Goal: Information Seeking & Learning: Learn about a topic

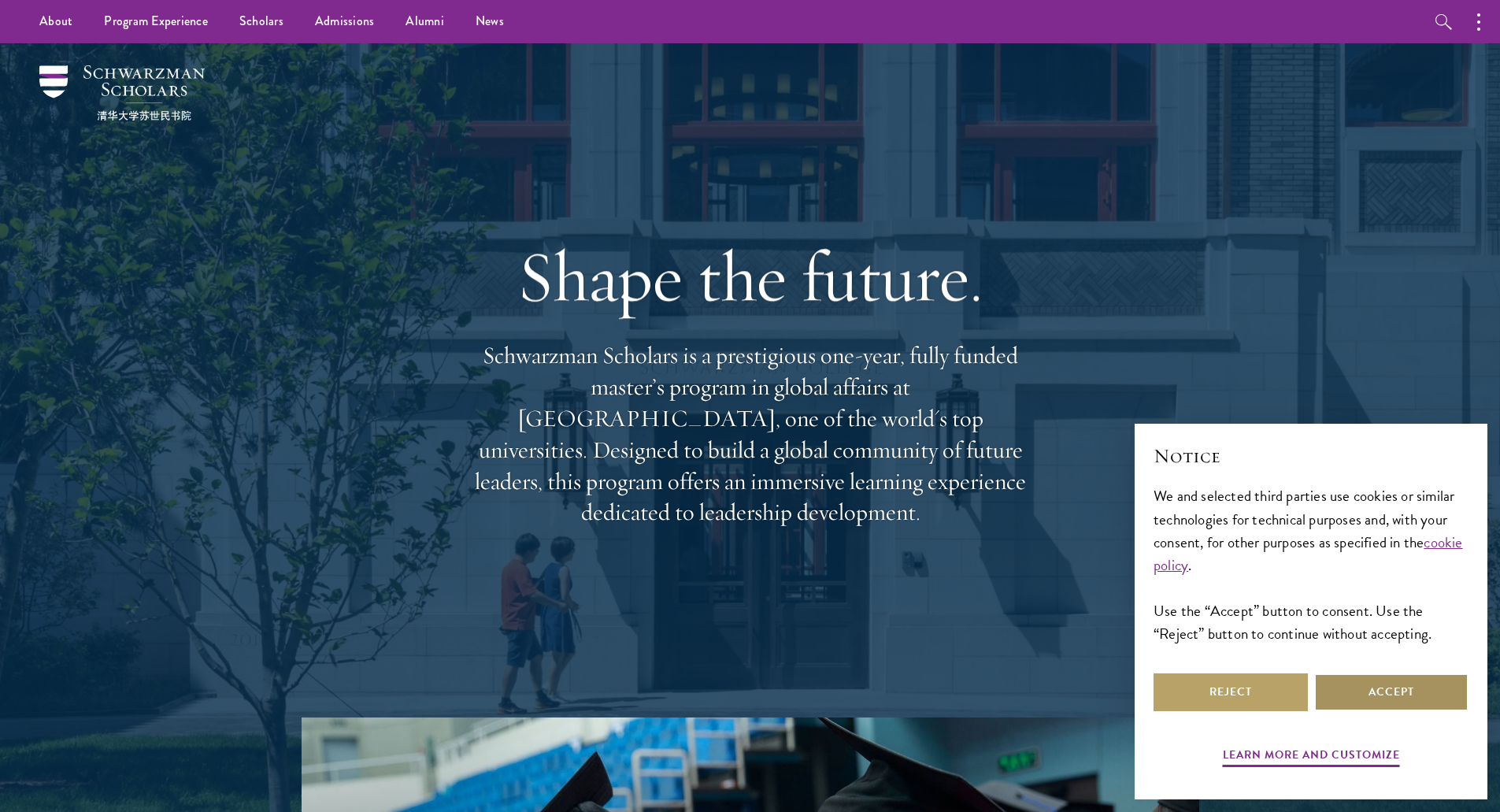
click at [1370, 693] on button "Accept" at bounding box center [1391, 692] width 155 height 38
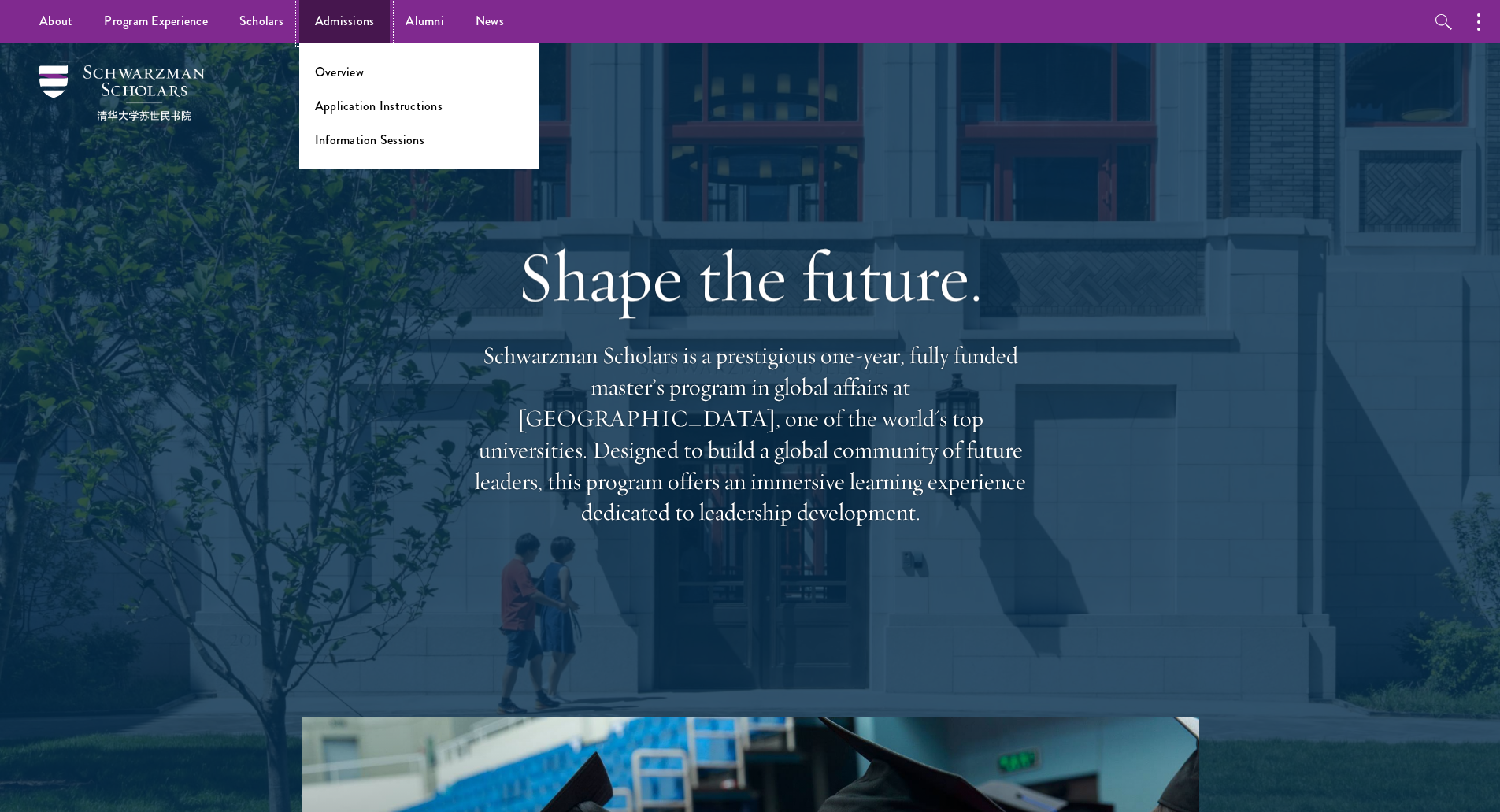
click at [349, 22] on link "Admissions" at bounding box center [345, 22] width 91 height 44
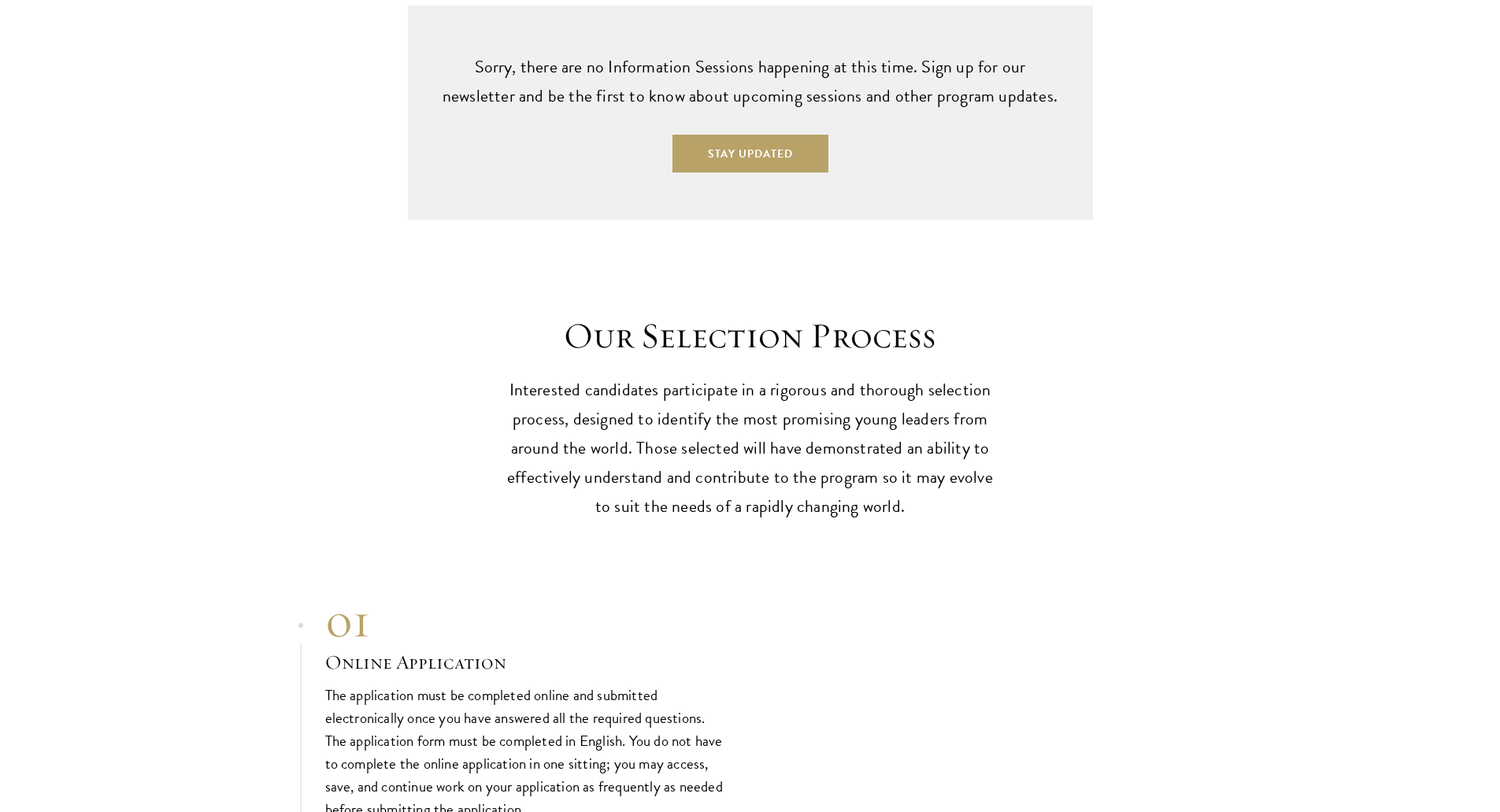
scroll to position [4724, 0]
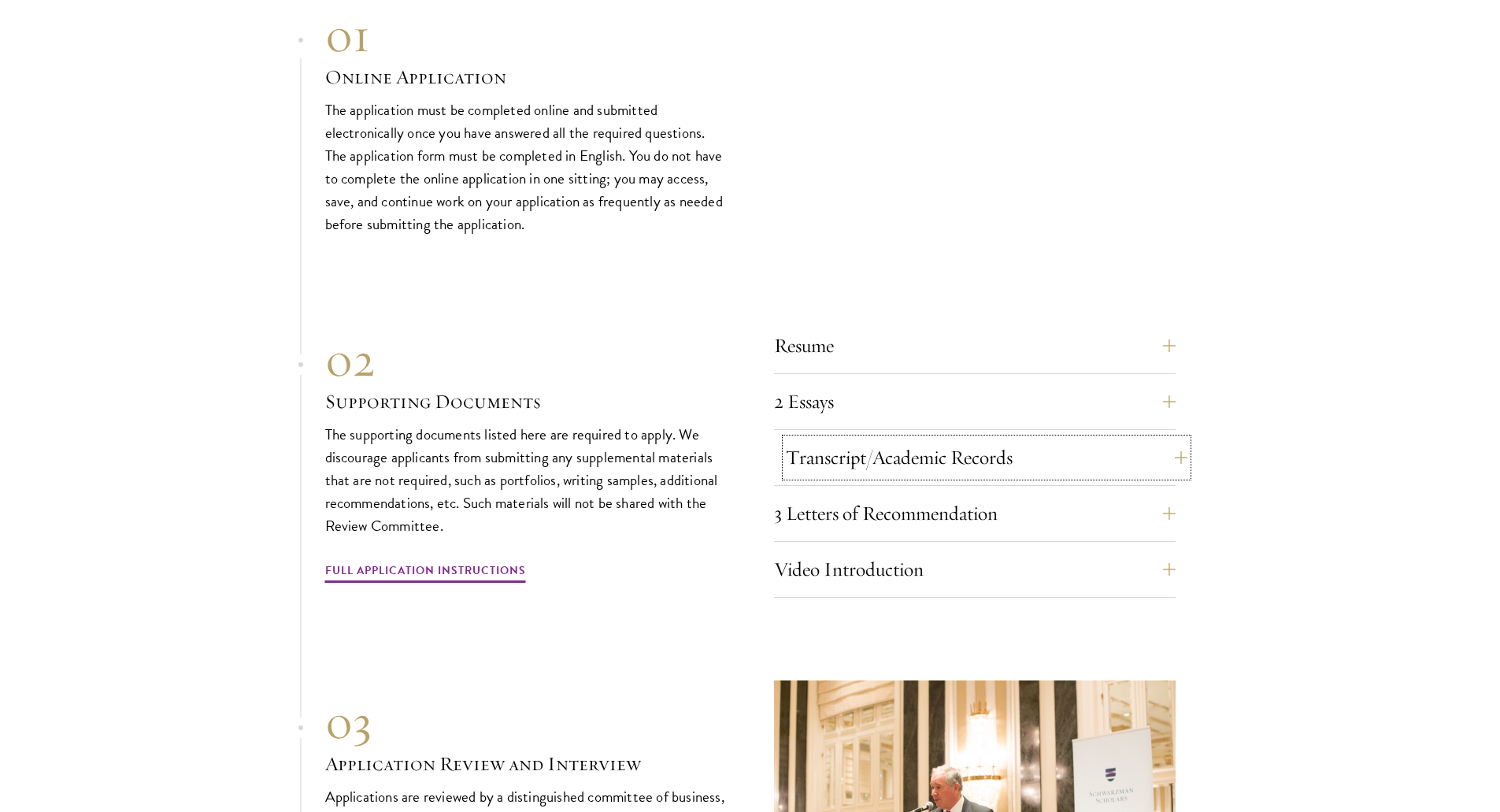
click at [1173, 438] on button "Transcript/Academic Records" at bounding box center [986, 457] width 402 height 38
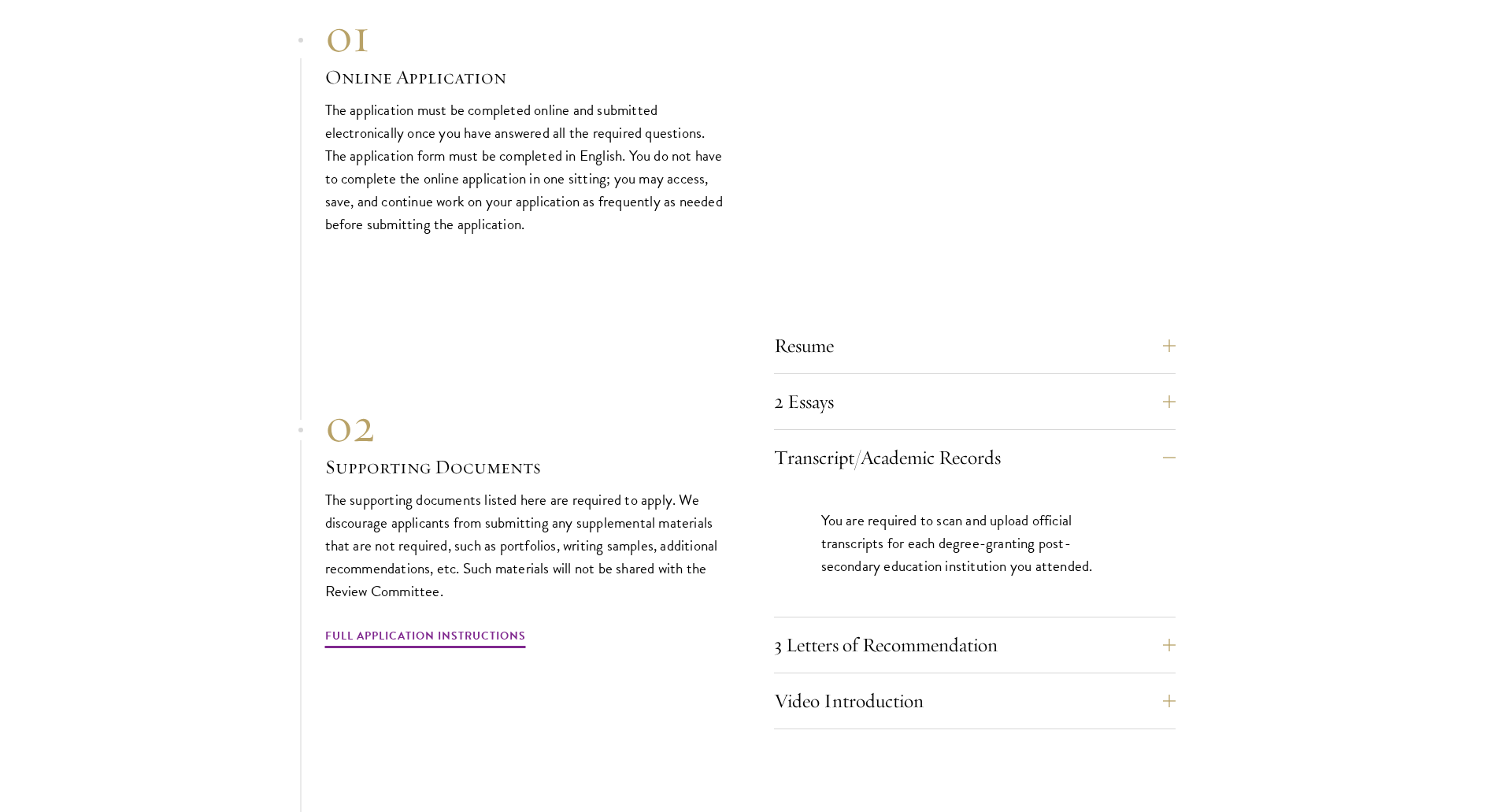
click at [1176, 605] on section "01 Online Application 01 Online Application The application must be completed o…" at bounding box center [750, 560] width 1500 height 1106
click at [1177, 622] on section "01 Online Application 01 Online Application The application must be completed o…" at bounding box center [750, 560] width 1500 height 1106
click at [1167, 626] on button "3 Letters of Recommendation" at bounding box center [986, 644] width 402 height 38
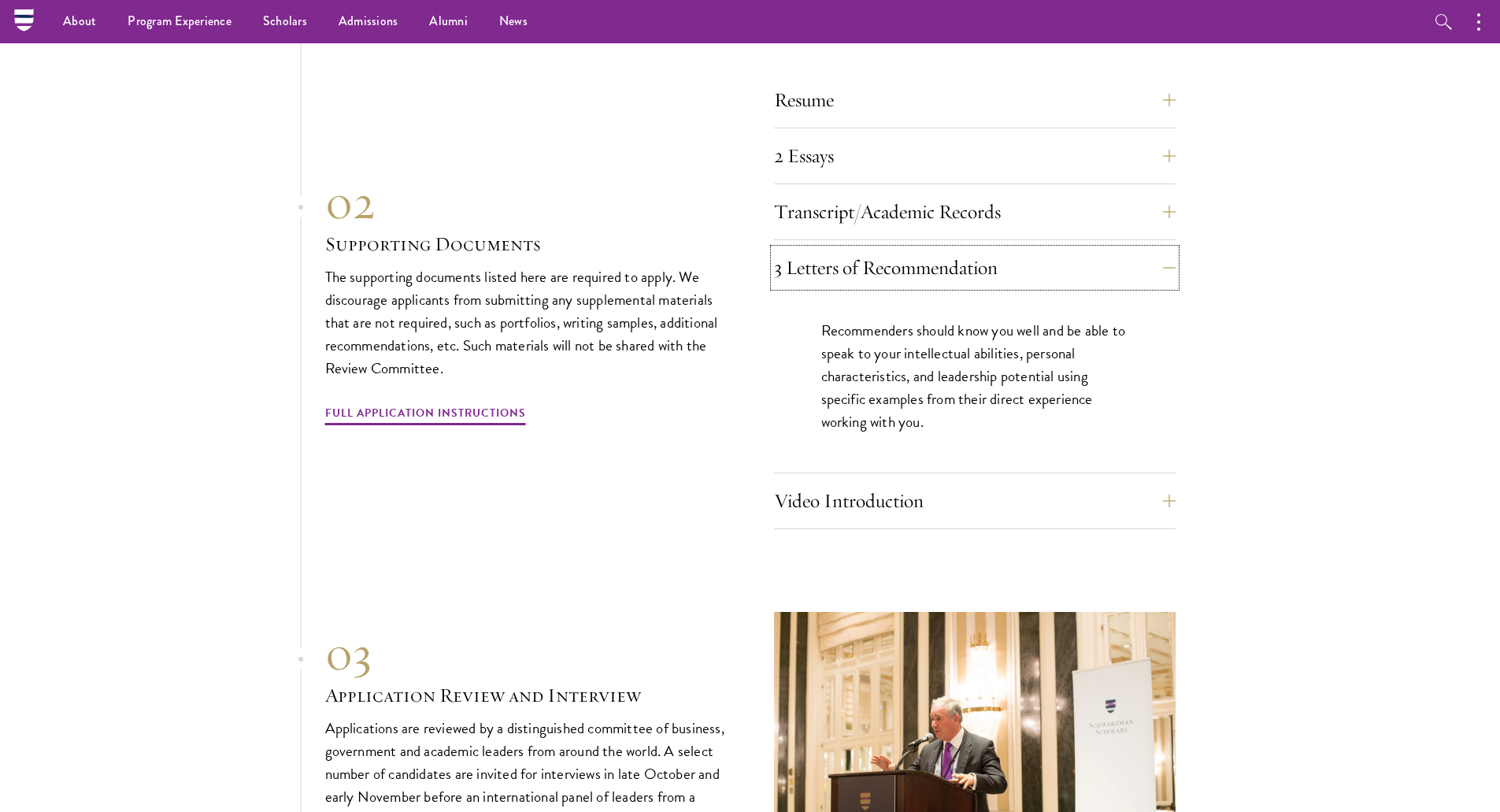
scroll to position [4960, 0]
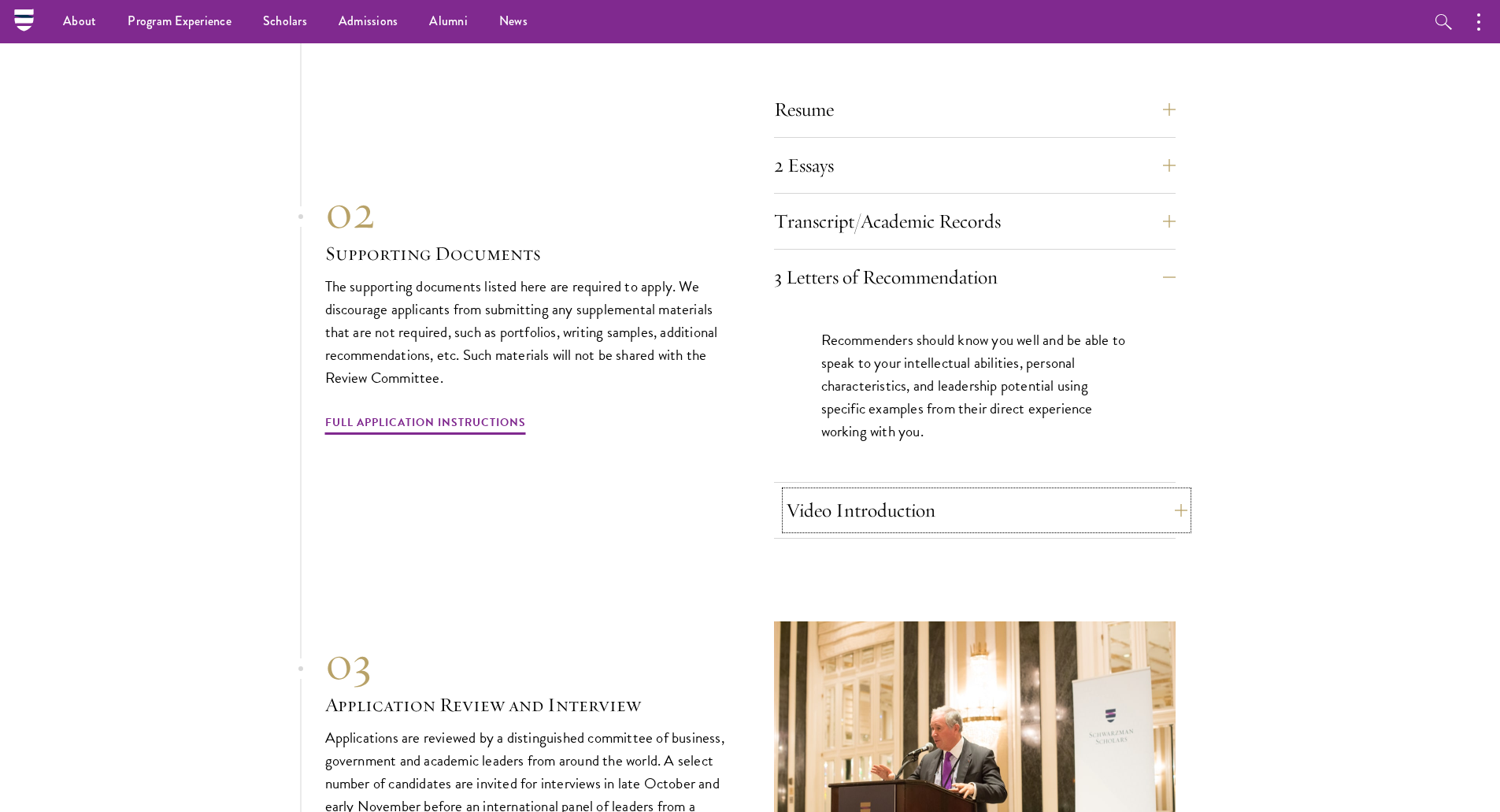
click at [1176, 492] on button "Video Introduction" at bounding box center [986, 511] width 402 height 38
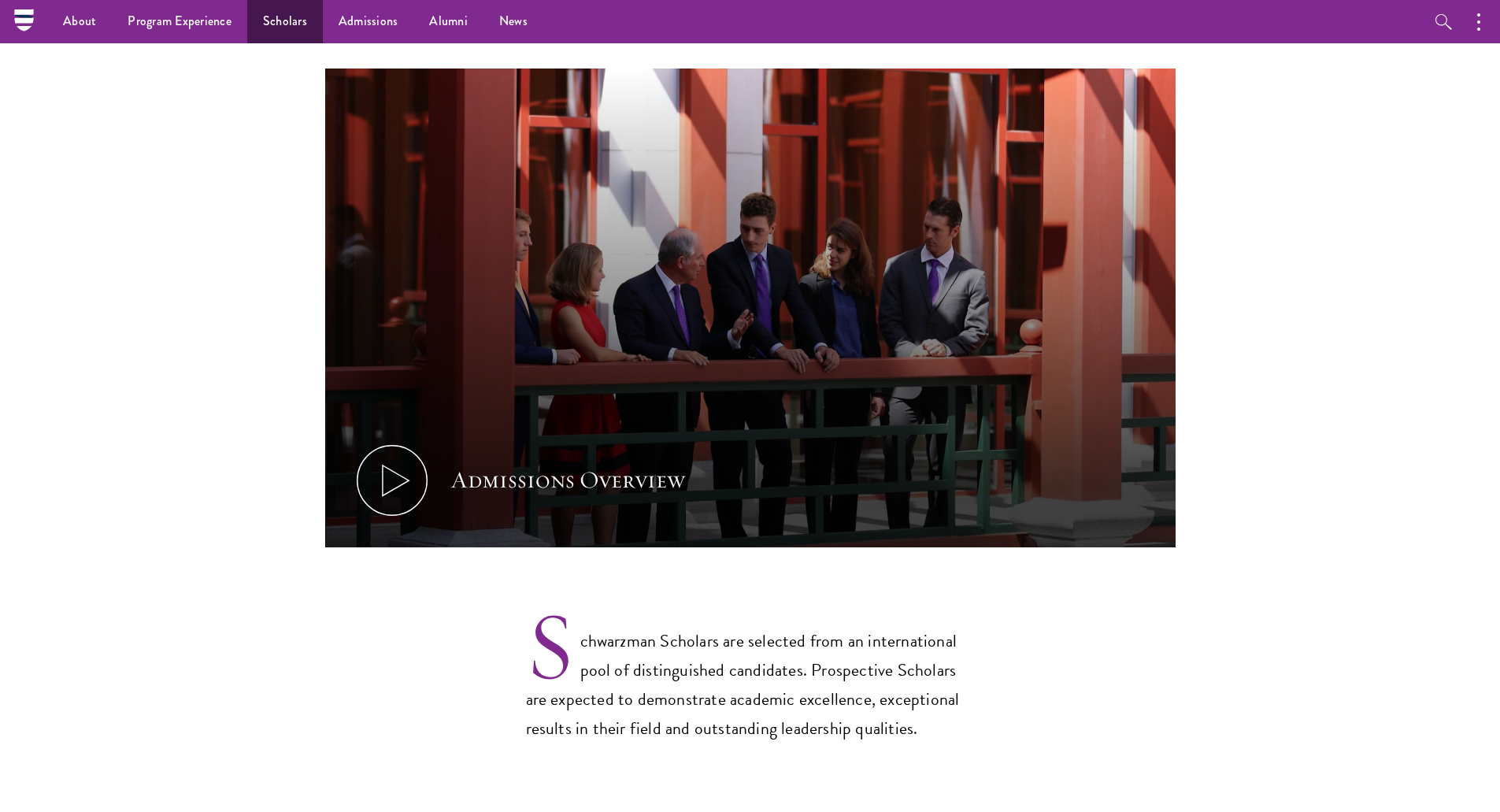
scroll to position [742, 0]
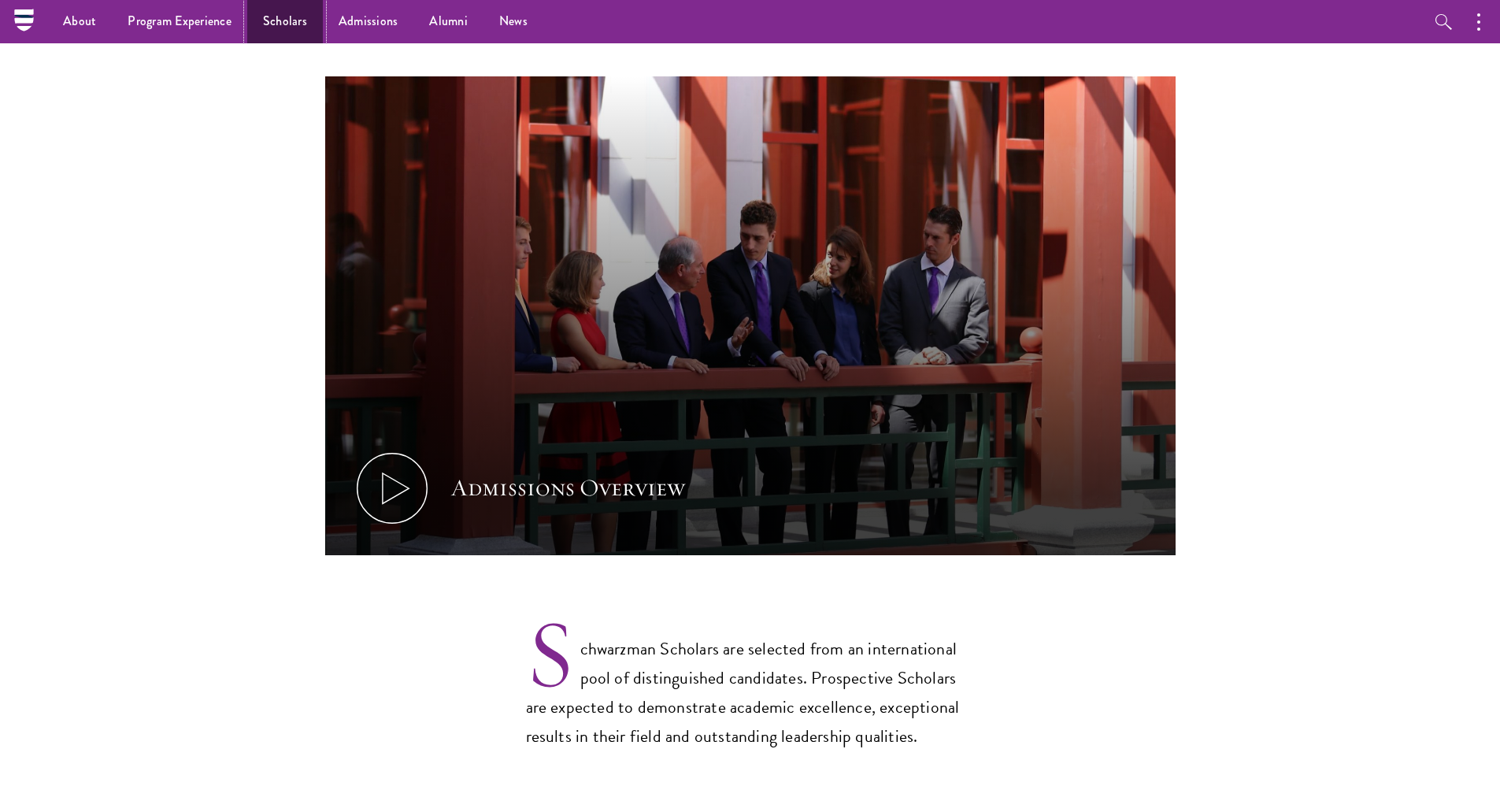
click at [293, 22] on link "Scholars" at bounding box center [285, 22] width 75 height 44
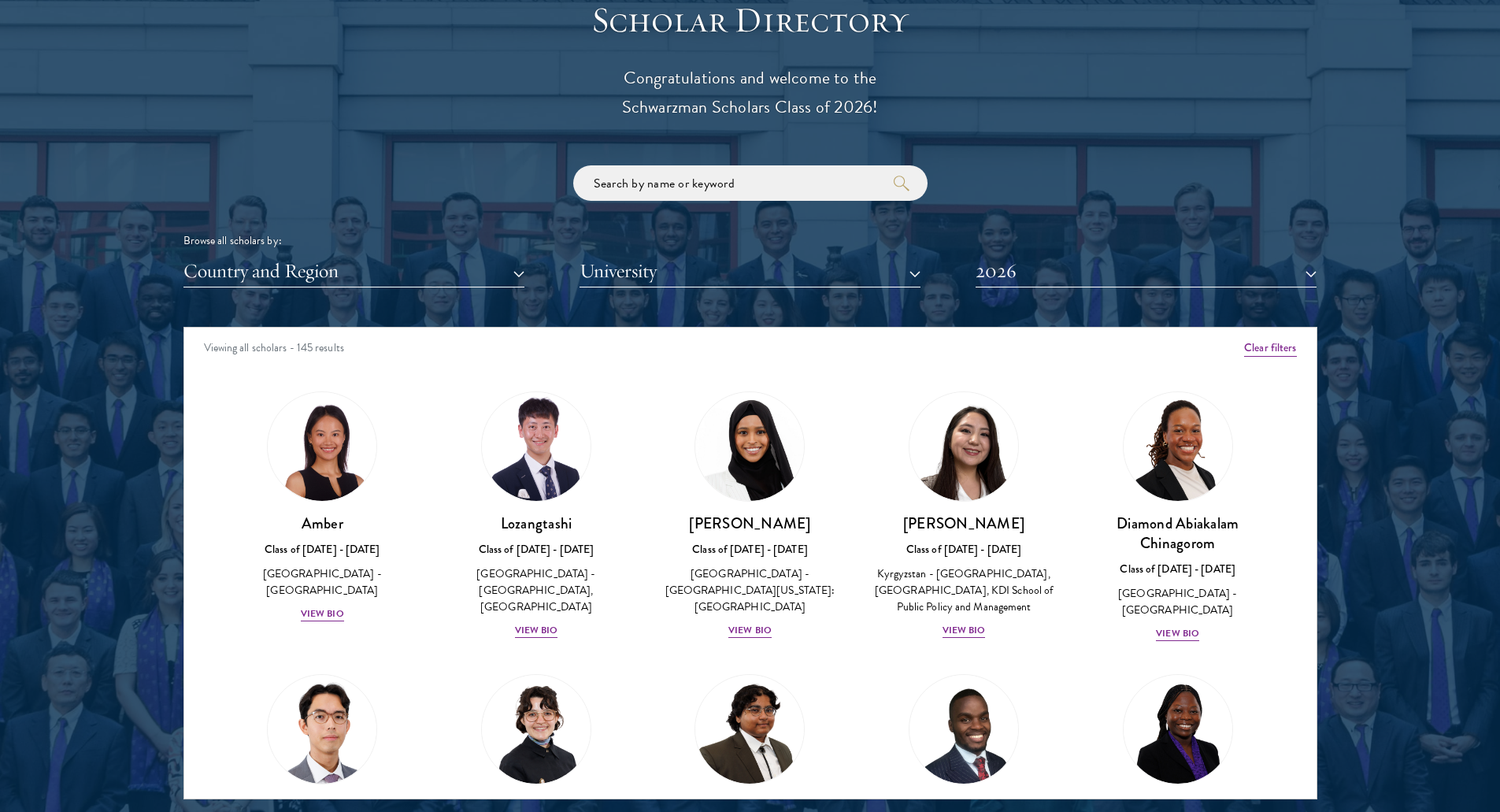
scroll to position [1890, 0]
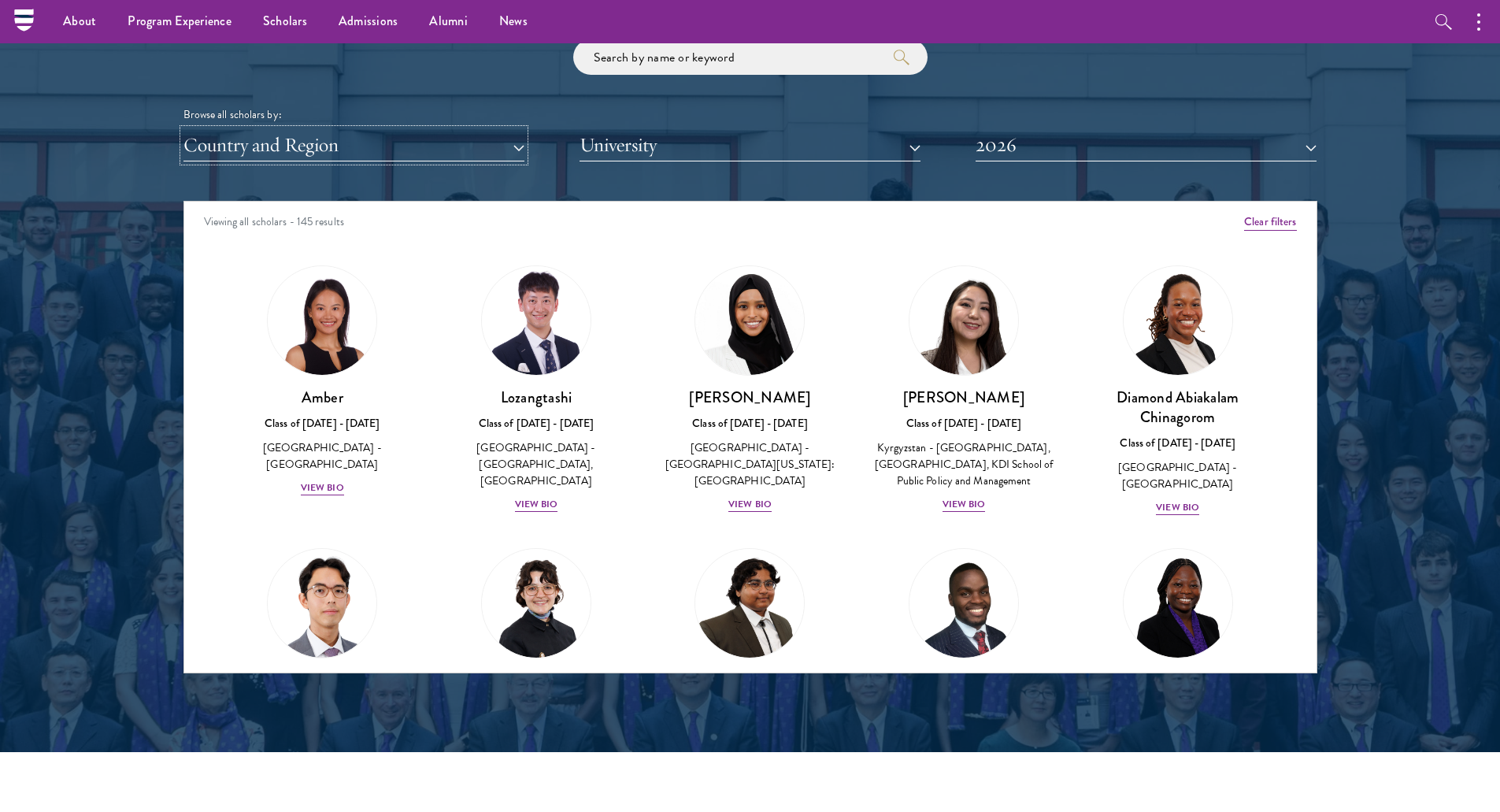
click at [497, 141] on button "Country and Region" at bounding box center [354, 145] width 341 height 33
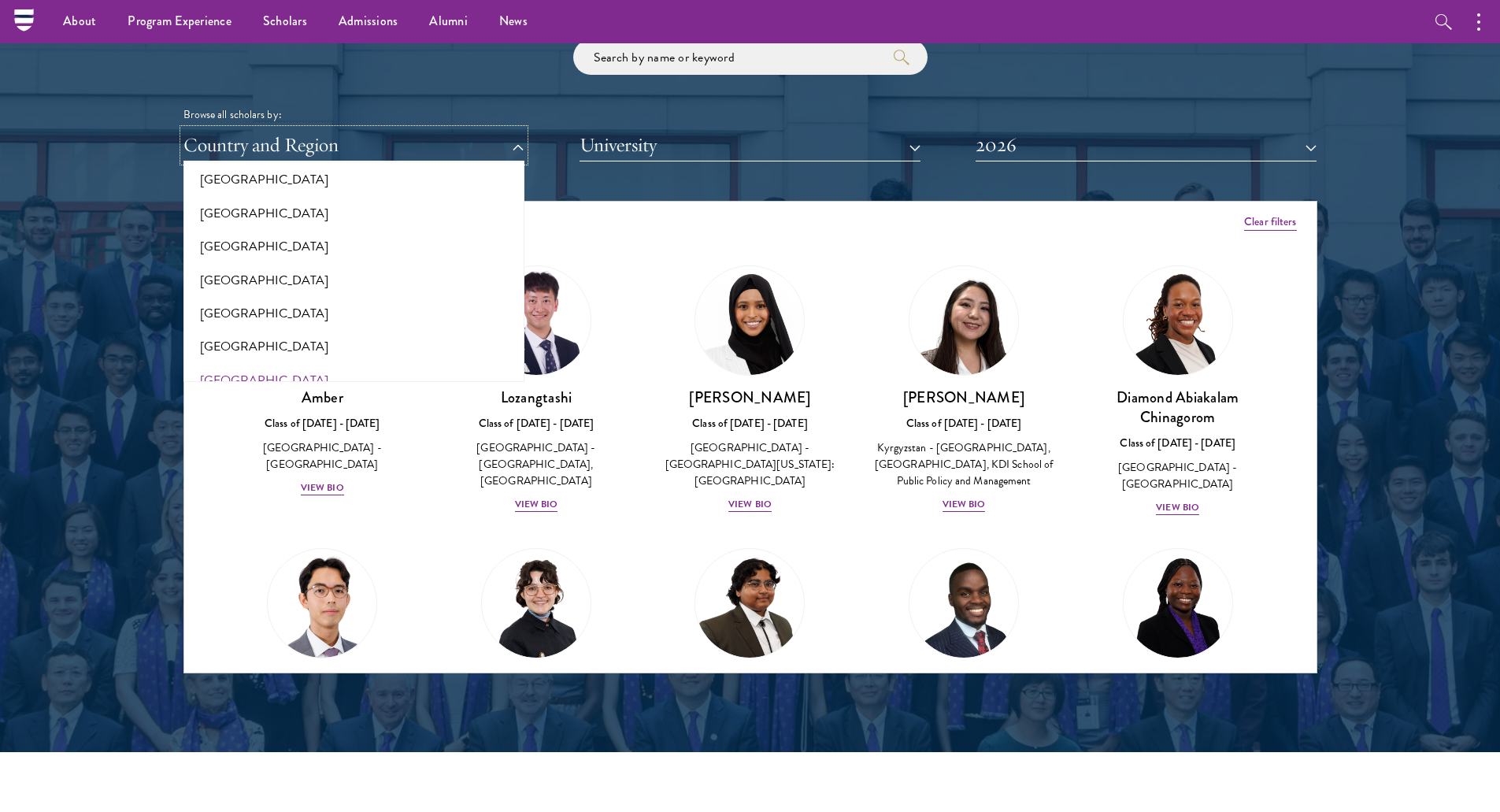
scroll to position [1810, 0]
click at [262, 282] on button "[GEOGRAPHIC_DATA]" at bounding box center [354, 282] width 331 height 33
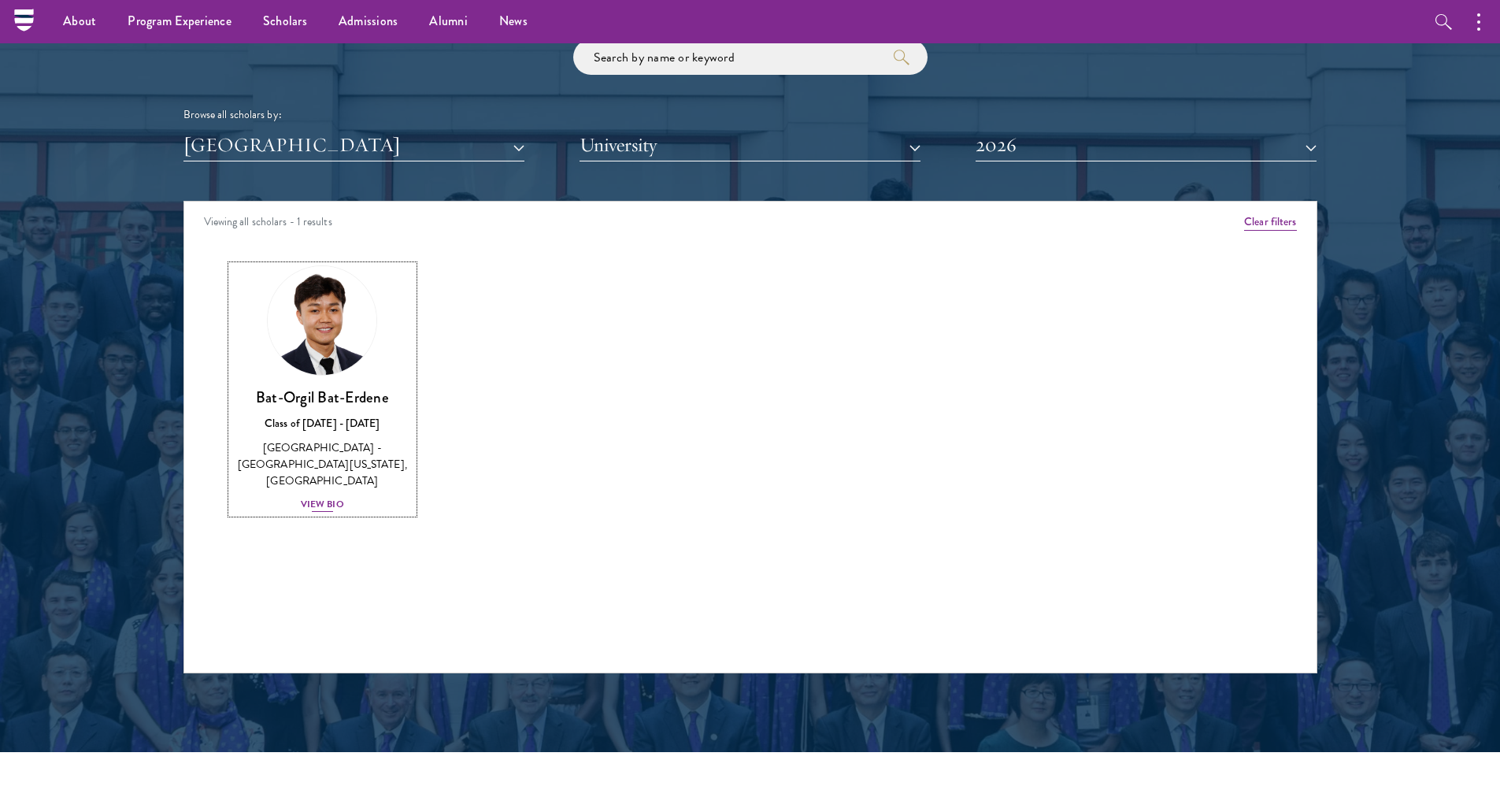
click at [341, 497] on div "View Bio" at bounding box center [322, 504] width 44 height 15
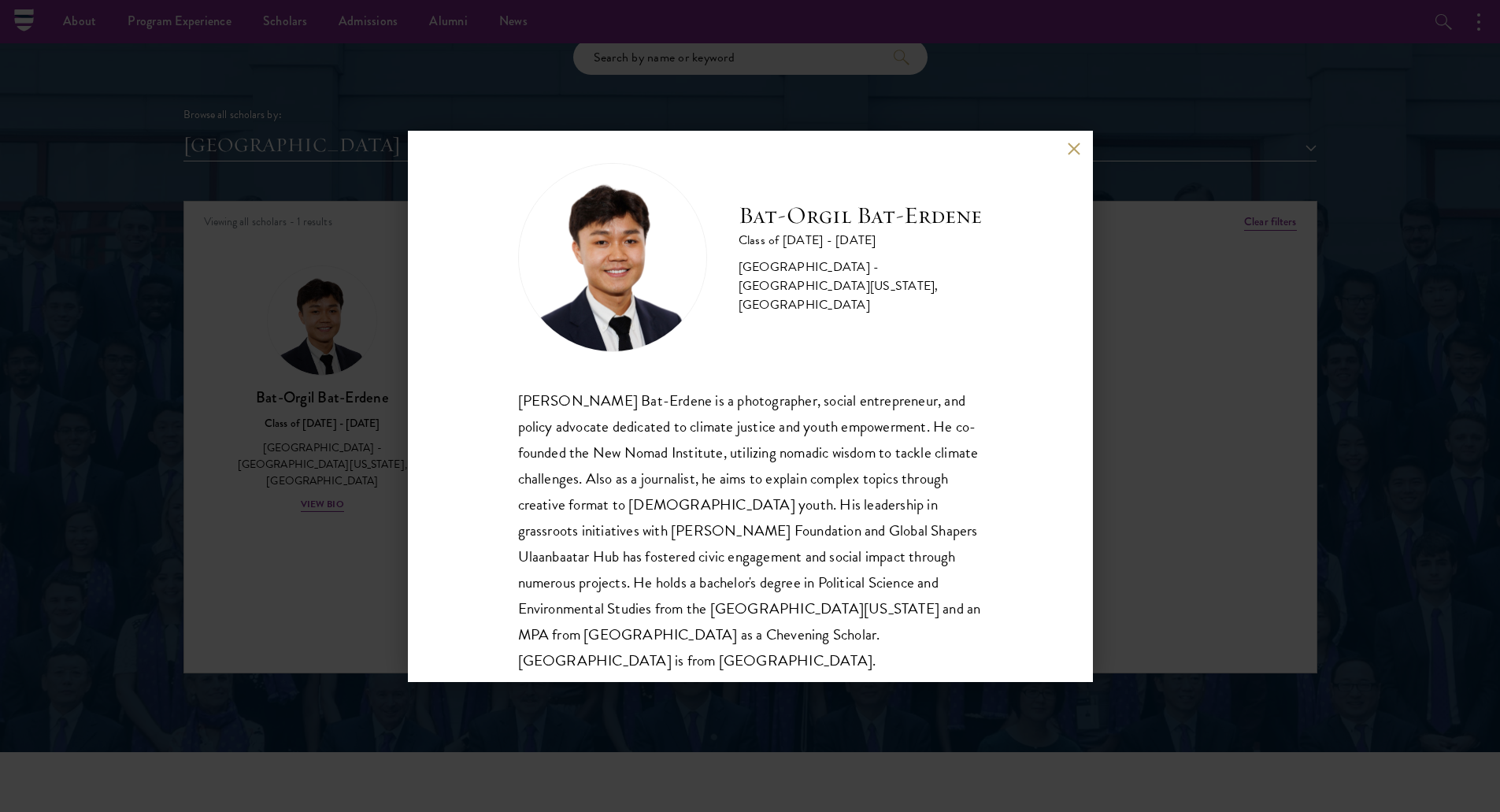
scroll to position [28, 0]
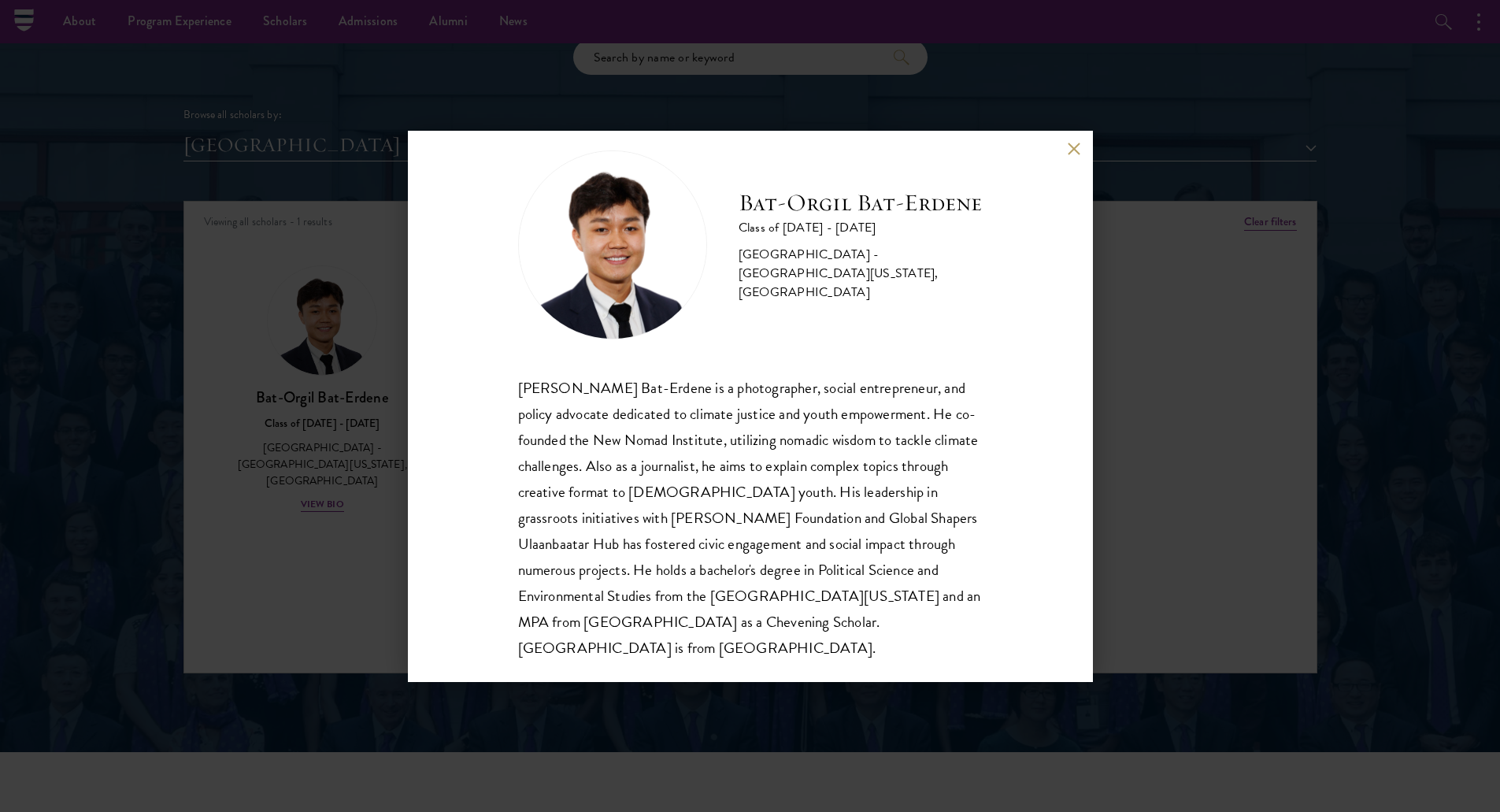
click at [1243, 322] on div "Bat-Orgil Bat-Erdene Class of 2025 - 2026 Mongolia - University of Arizona, Uni…" at bounding box center [750, 406] width 1500 height 812
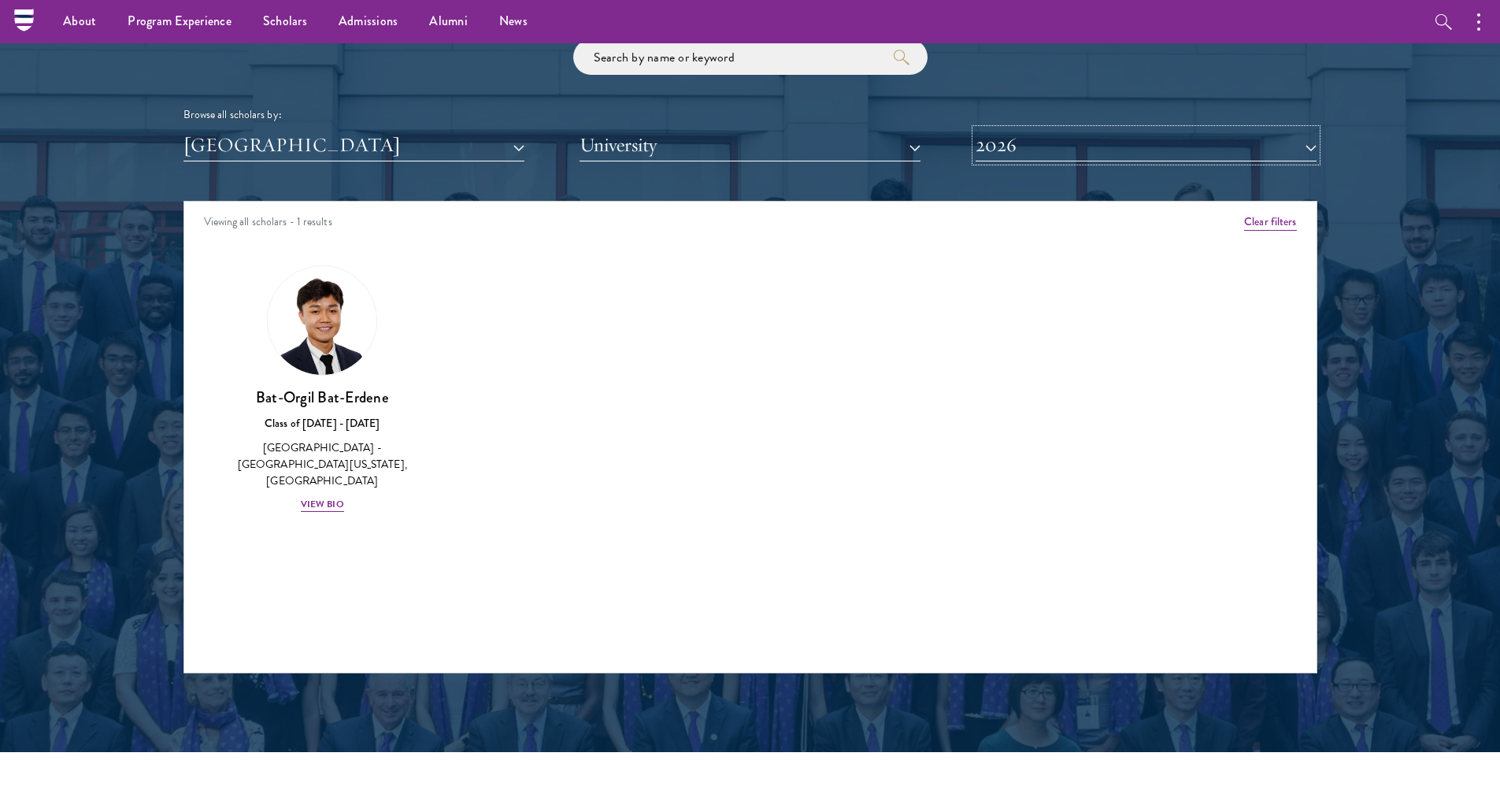
click at [1225, 149] on button "2026" at bounding box center [1146, 145] width 341 height 33
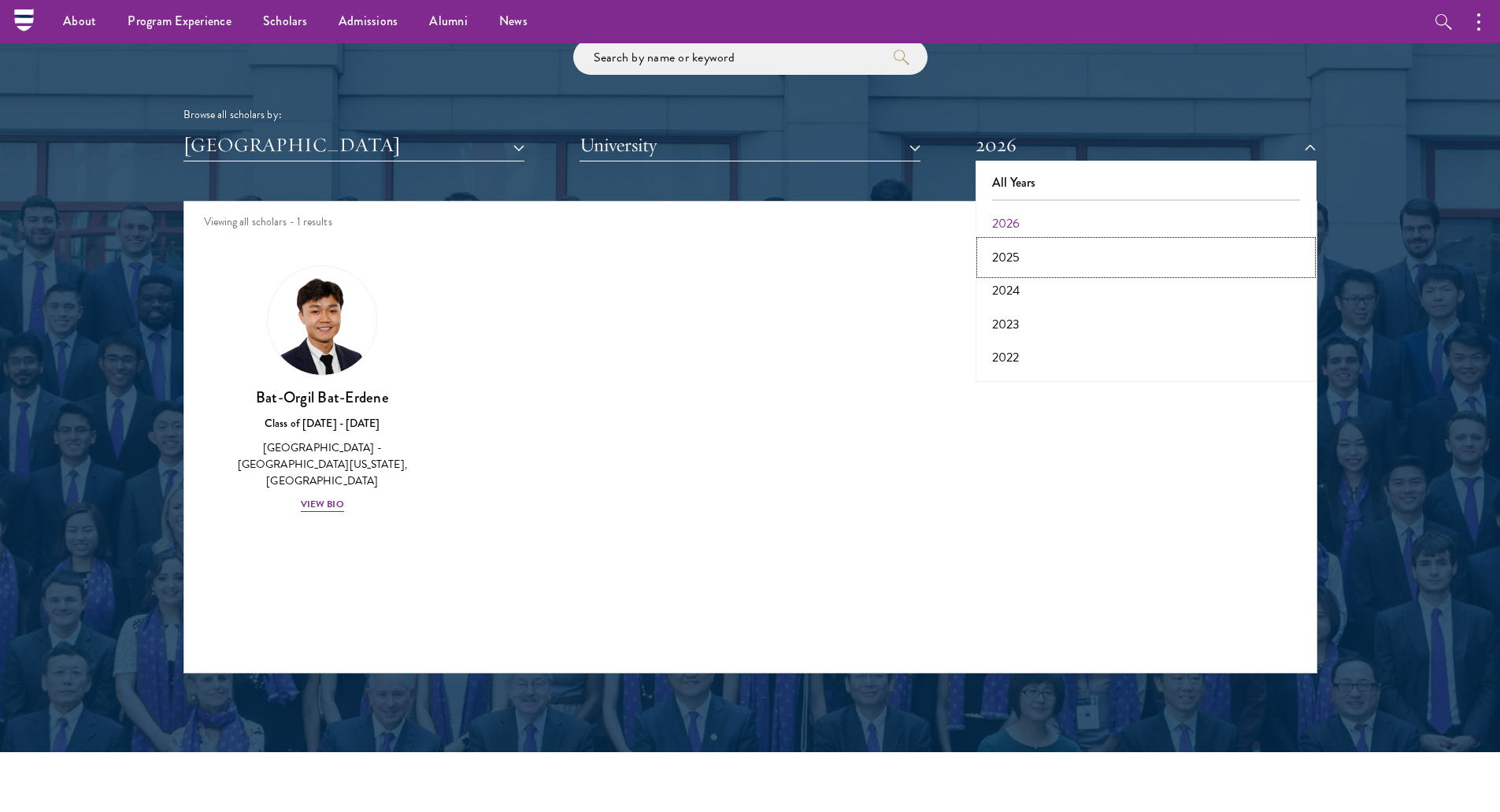
click at [1022, 258] on button "2025" at bounding box center [1146, 257] width 331 height 33
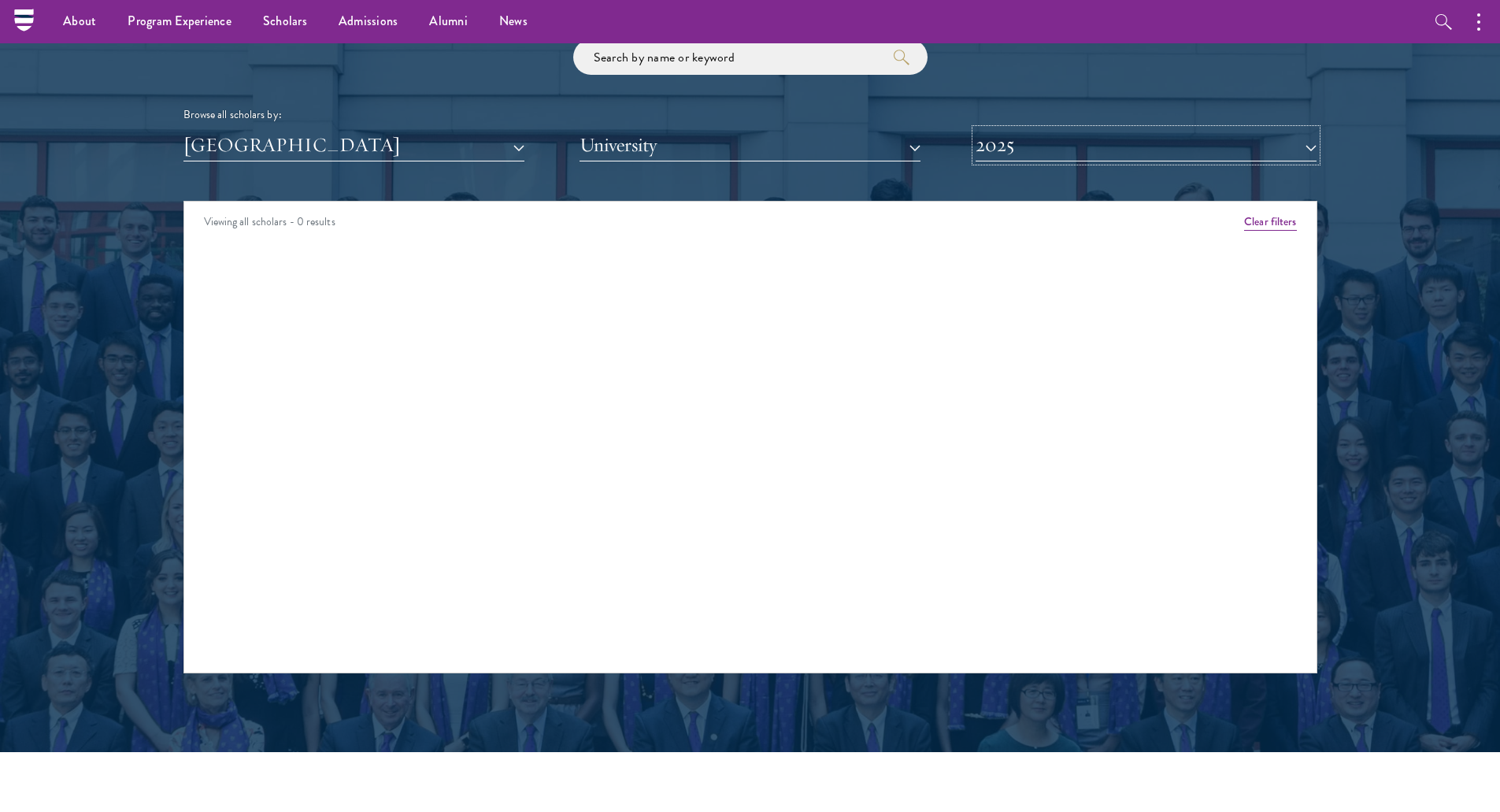
click at [1073, 154] on button "2025" at bounding box center [1146, 145] width 341 height 33
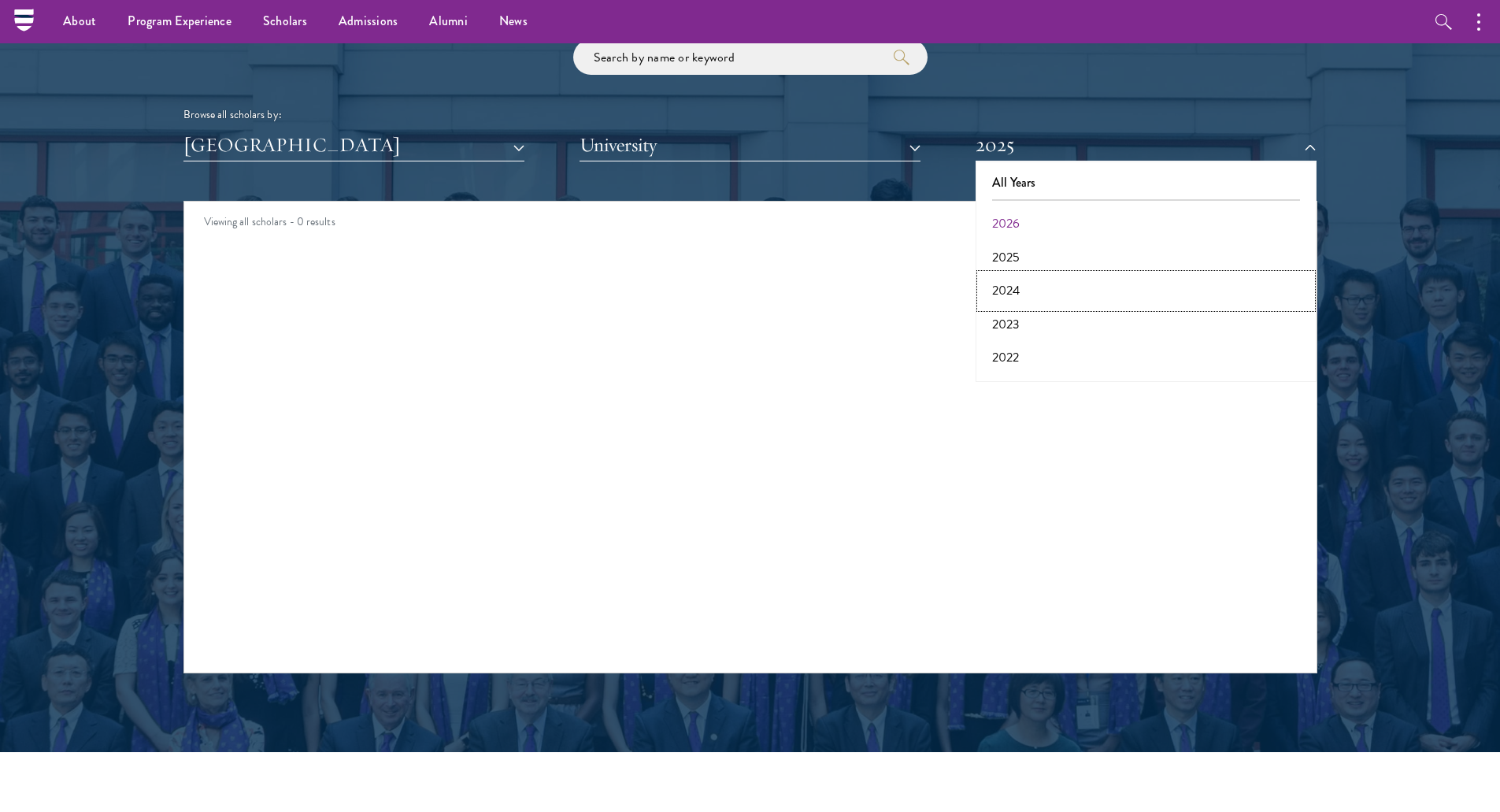
drag, startPoint x: 1007, startPoint y: 278, endPoint x: 1042, endPoint y: 207, distance: 79.2
click at [1007, 279] on button "2024" at bounding box center [1146, 290] width 331 height 33
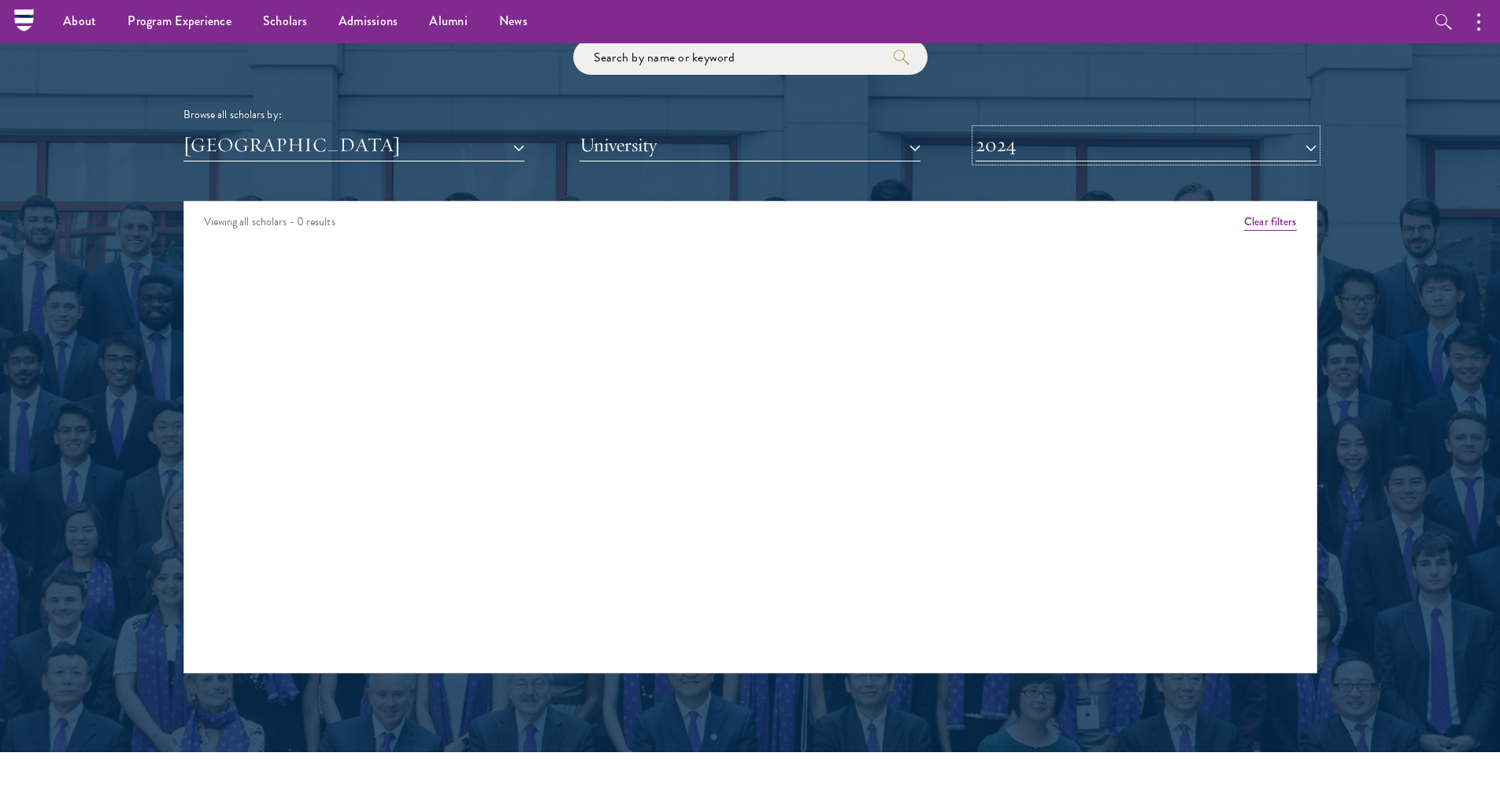
click at [1055, 159] on button "2024" at bounding box center [1146, 145] width 341 height 33
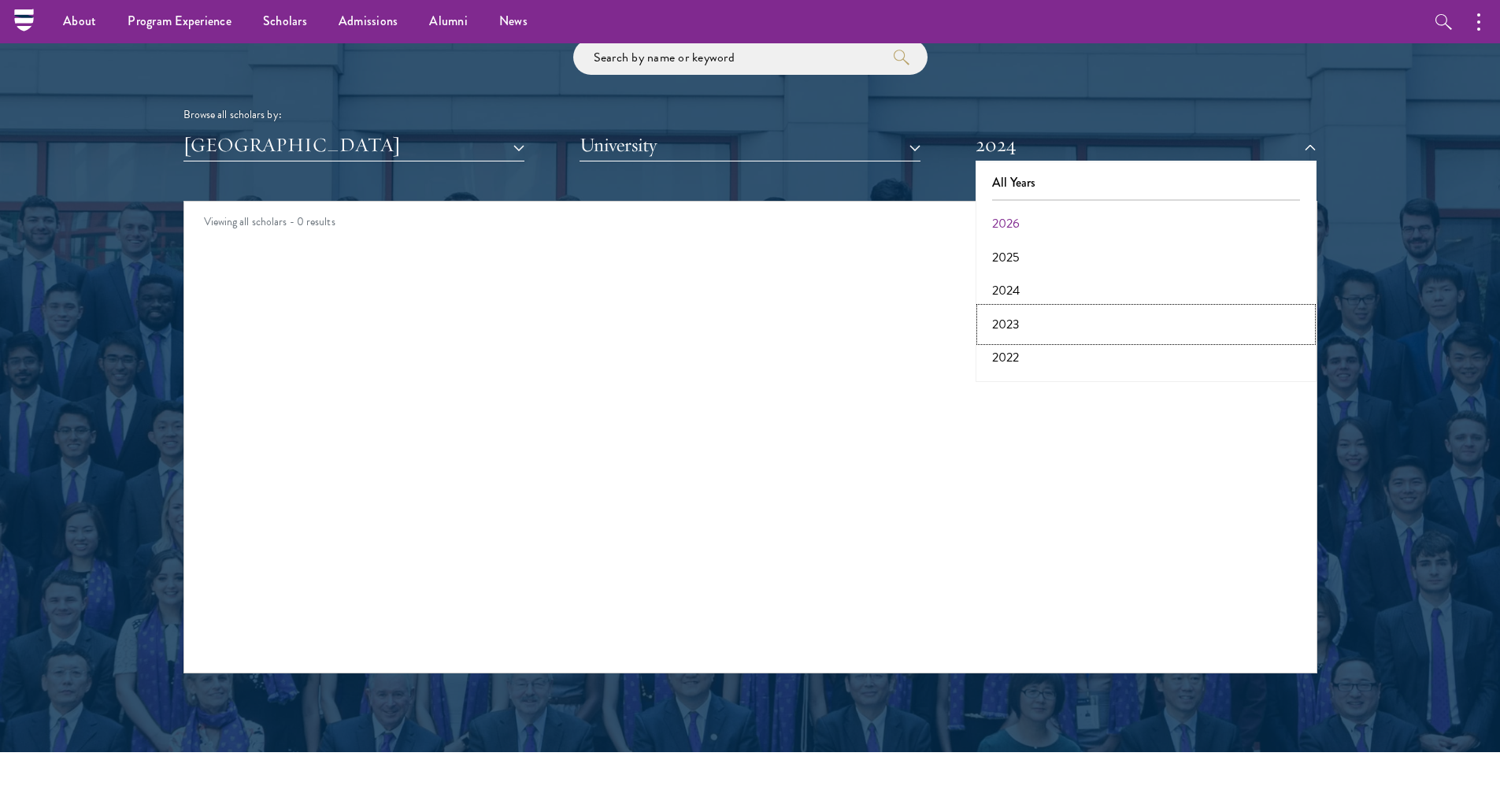
click at [1004, 314] on button "2023" at bounding box center [1146, 324] width 331 height 33
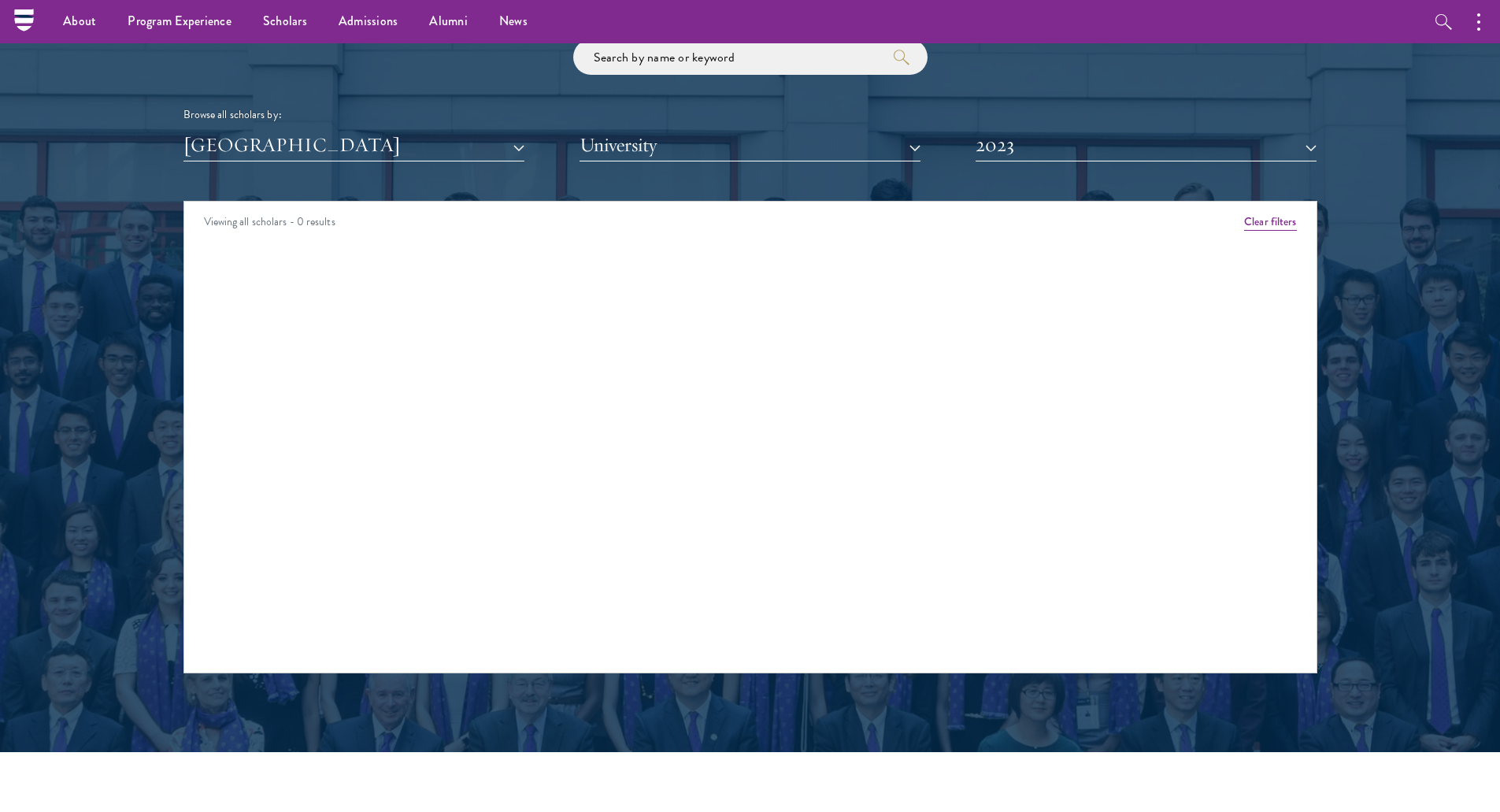
click at [1033, 169] on div "Scholar Directory Congratulations and welcome to the Schwarzman Scholars Class …" at bounding box center [750, 273] width 1134 height 801
click at [1042, 160] on button "2023" at bounding box center [1146, 145] width 341 height 33
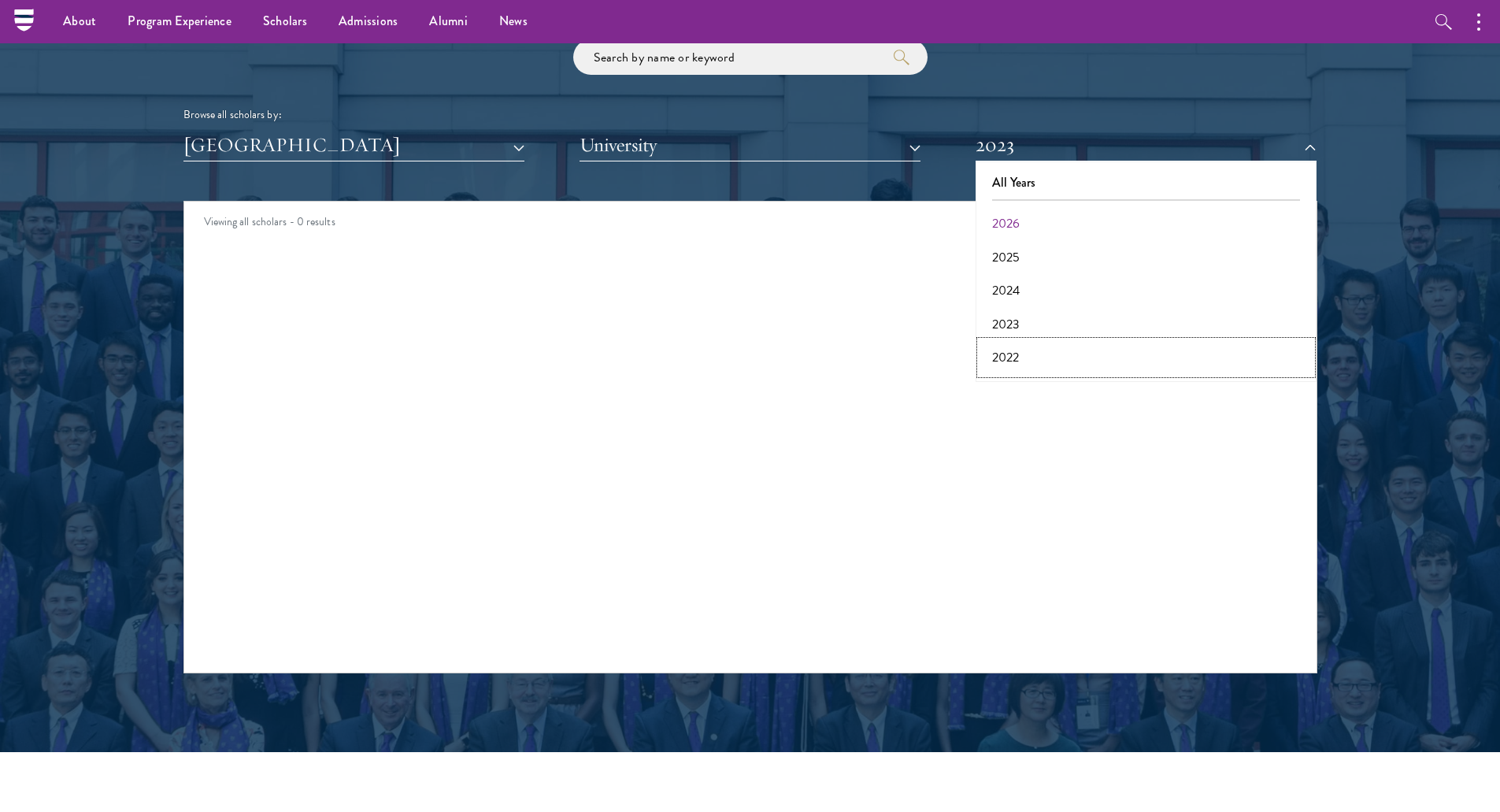
click at [1005, 353] on button "2022" at bounding box center [1146, 357] width 331 height 33
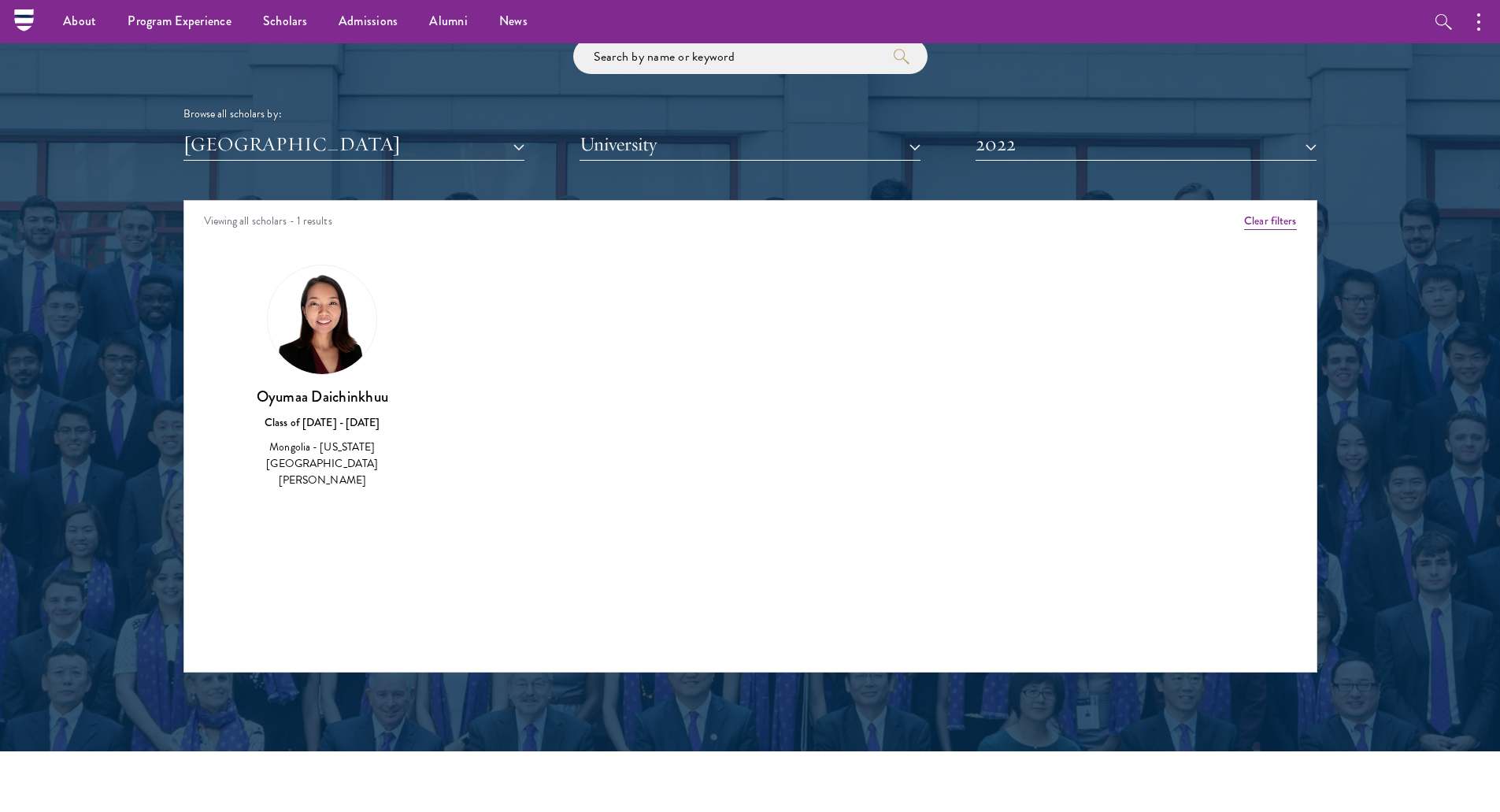
scroll to position [1890, 0]
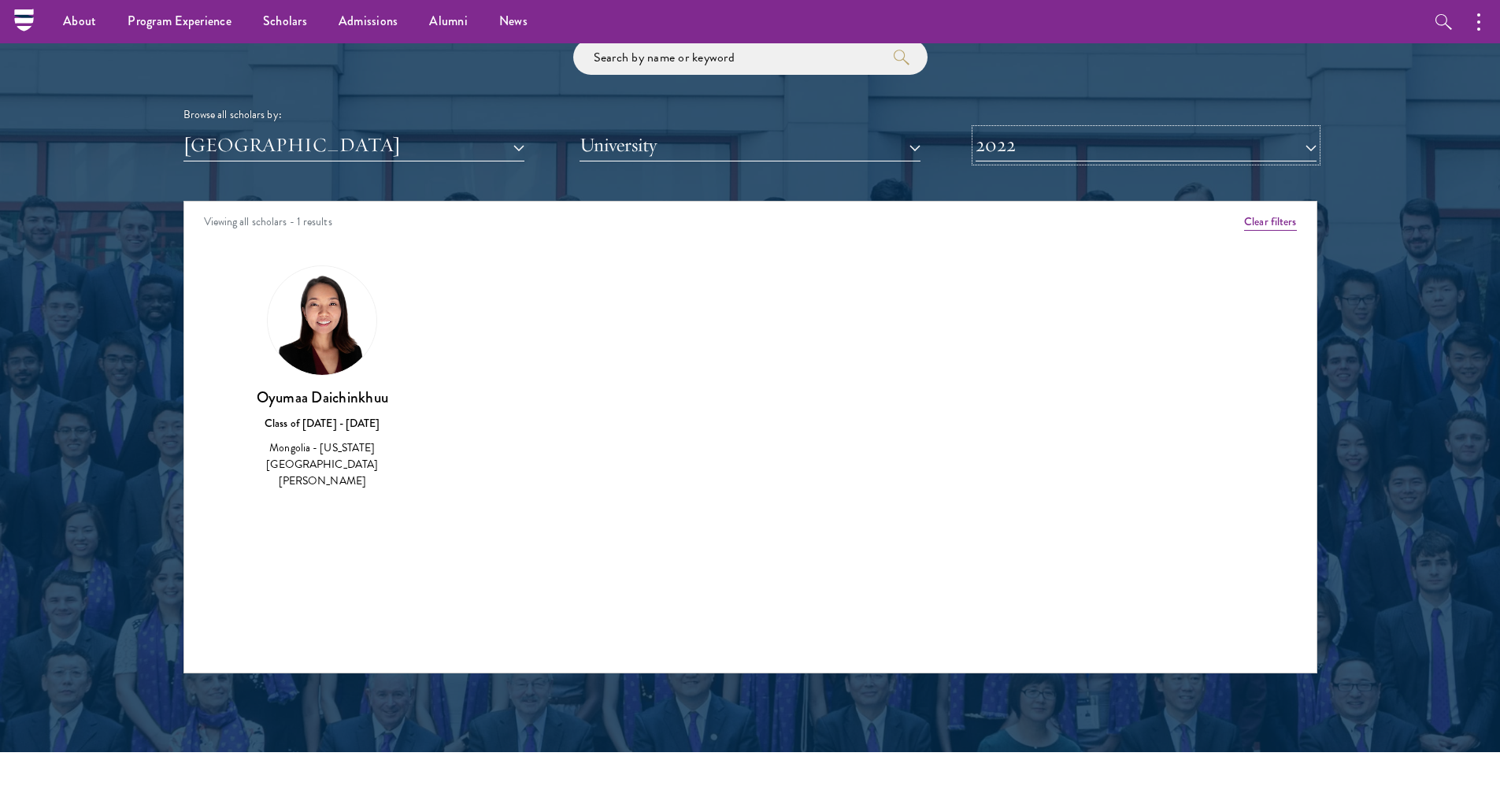
click at [1051, 147] on button "2022" at bounding box center [1146, 145] width 341 height 33
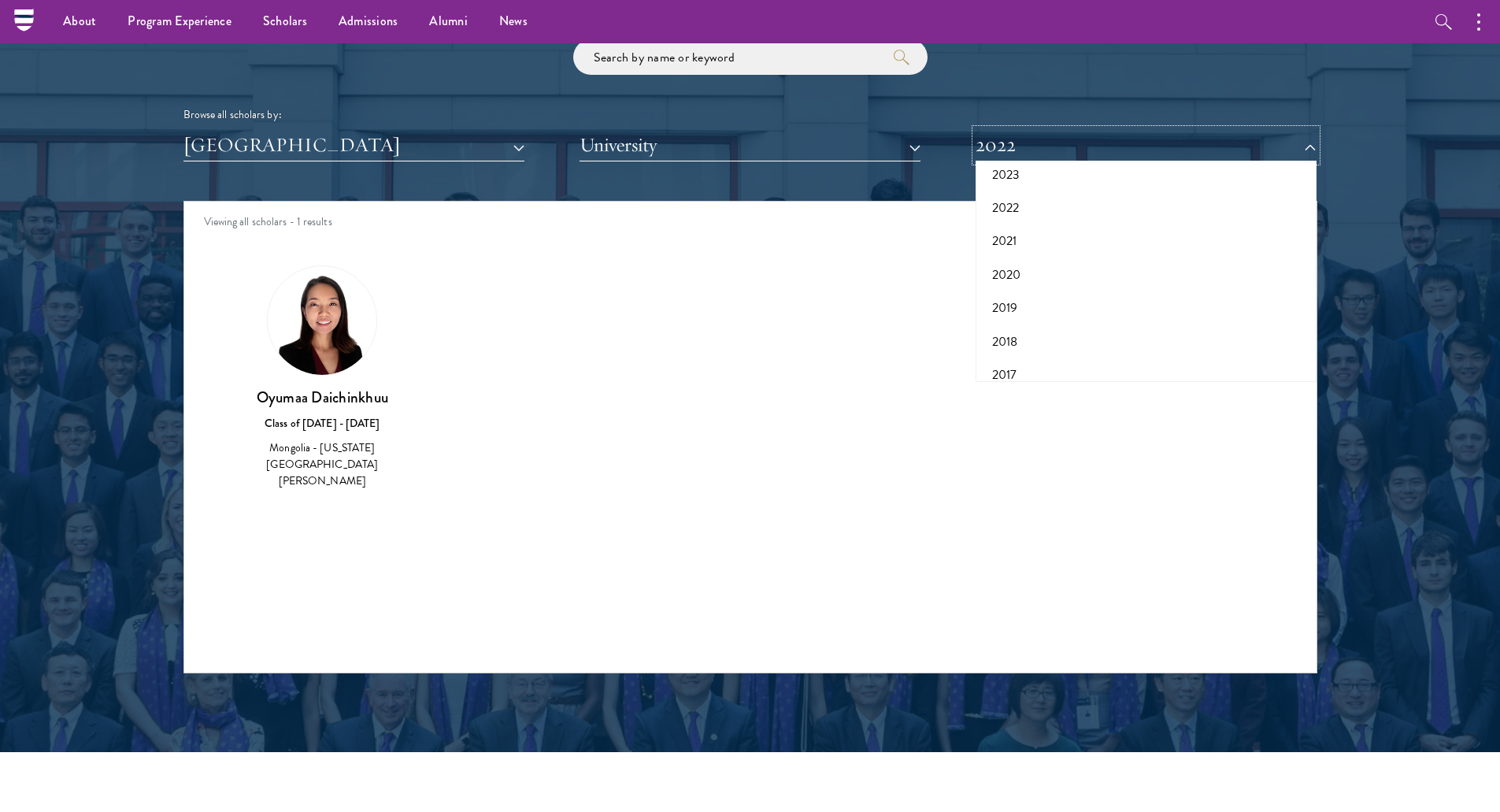
scroll to position [164, 0]
click at [1019, 228] on button "2021" at bounding box center [1146, 226] width 331 height 33
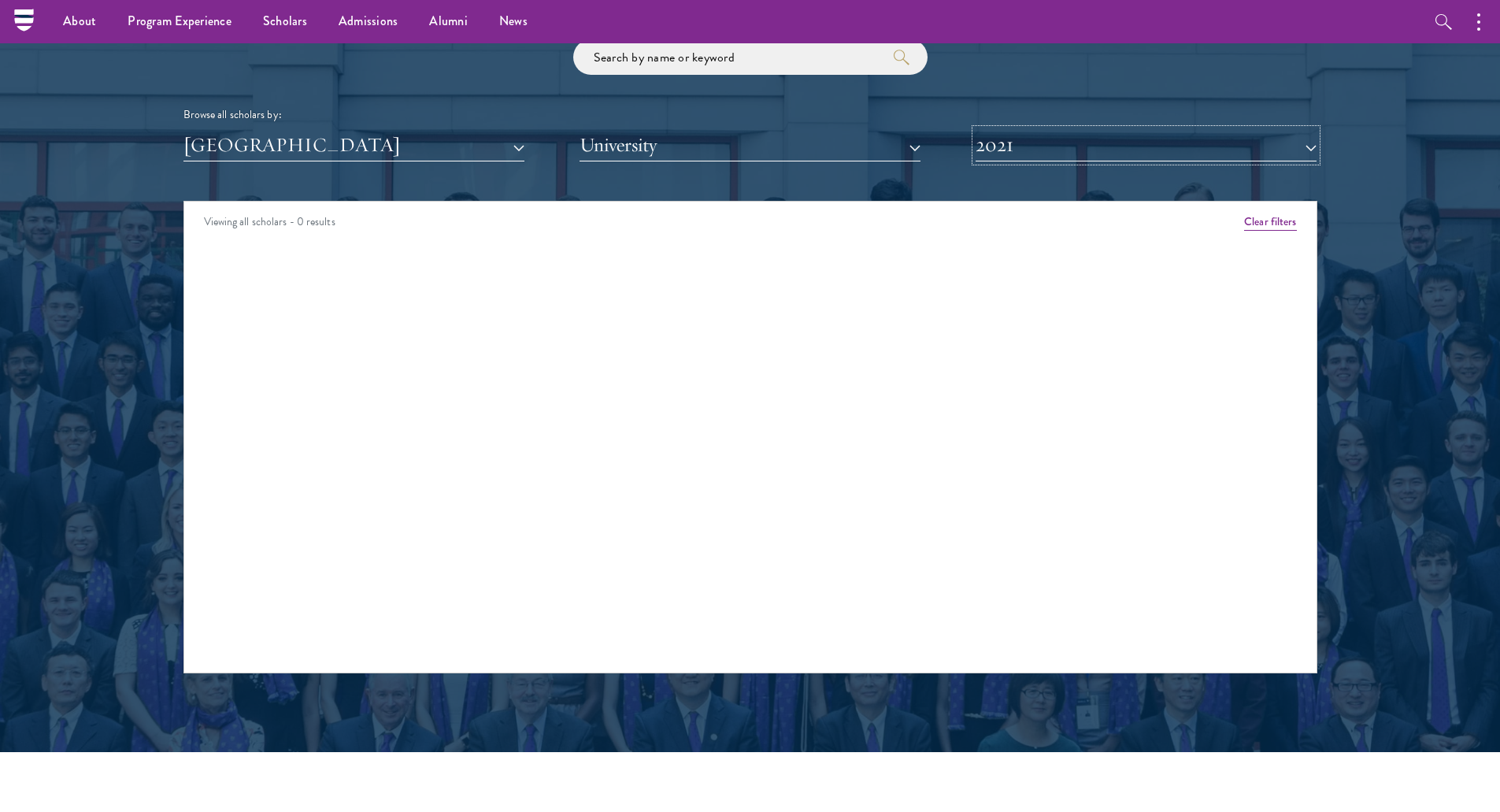
click at [1115, 156] on button "2021" at bounding box center [1146, 145] width 341 height 33
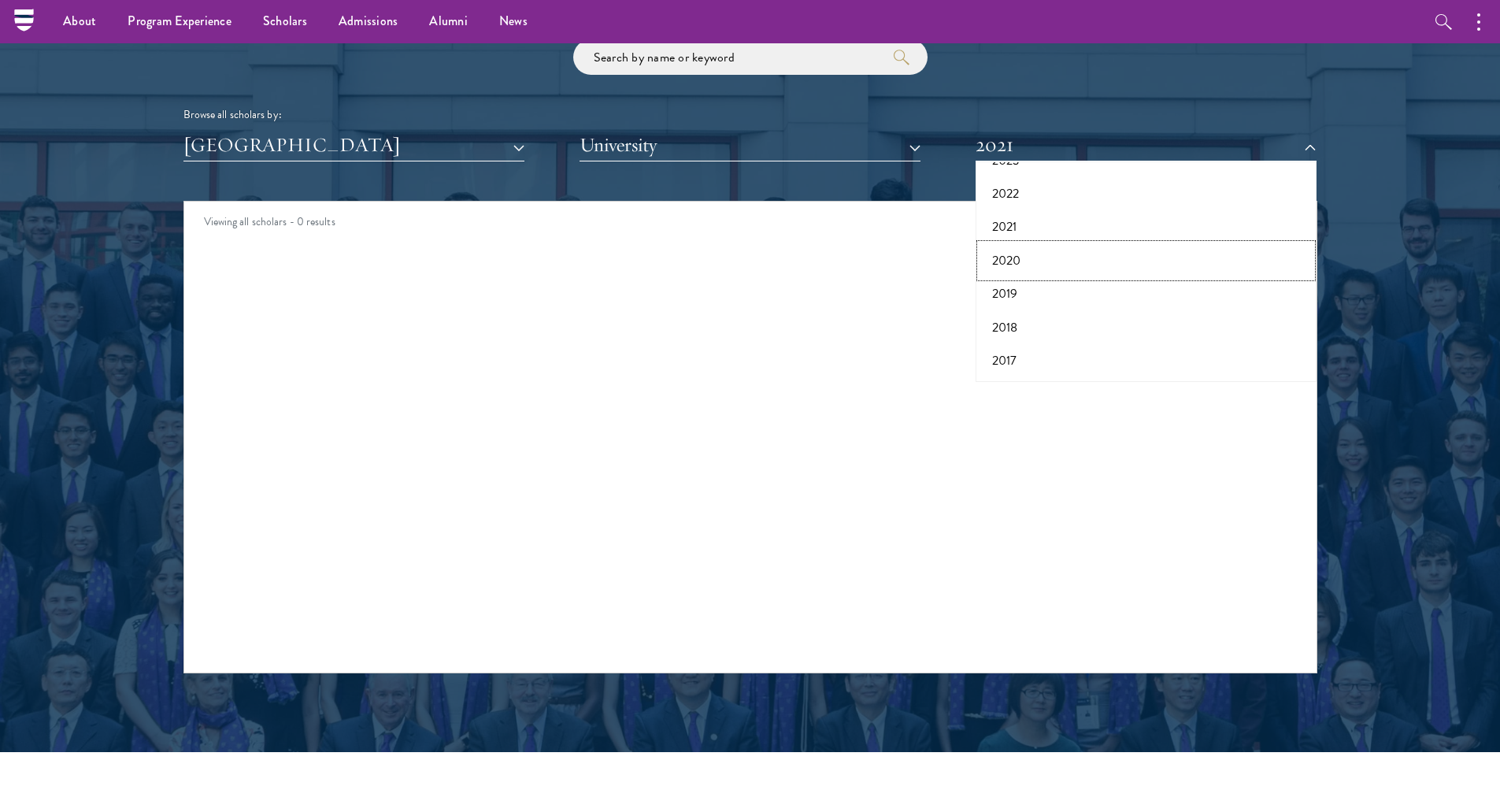
click at [1050, 262] on button "2020" at bounding box center [1146, 260] width 331 height 33
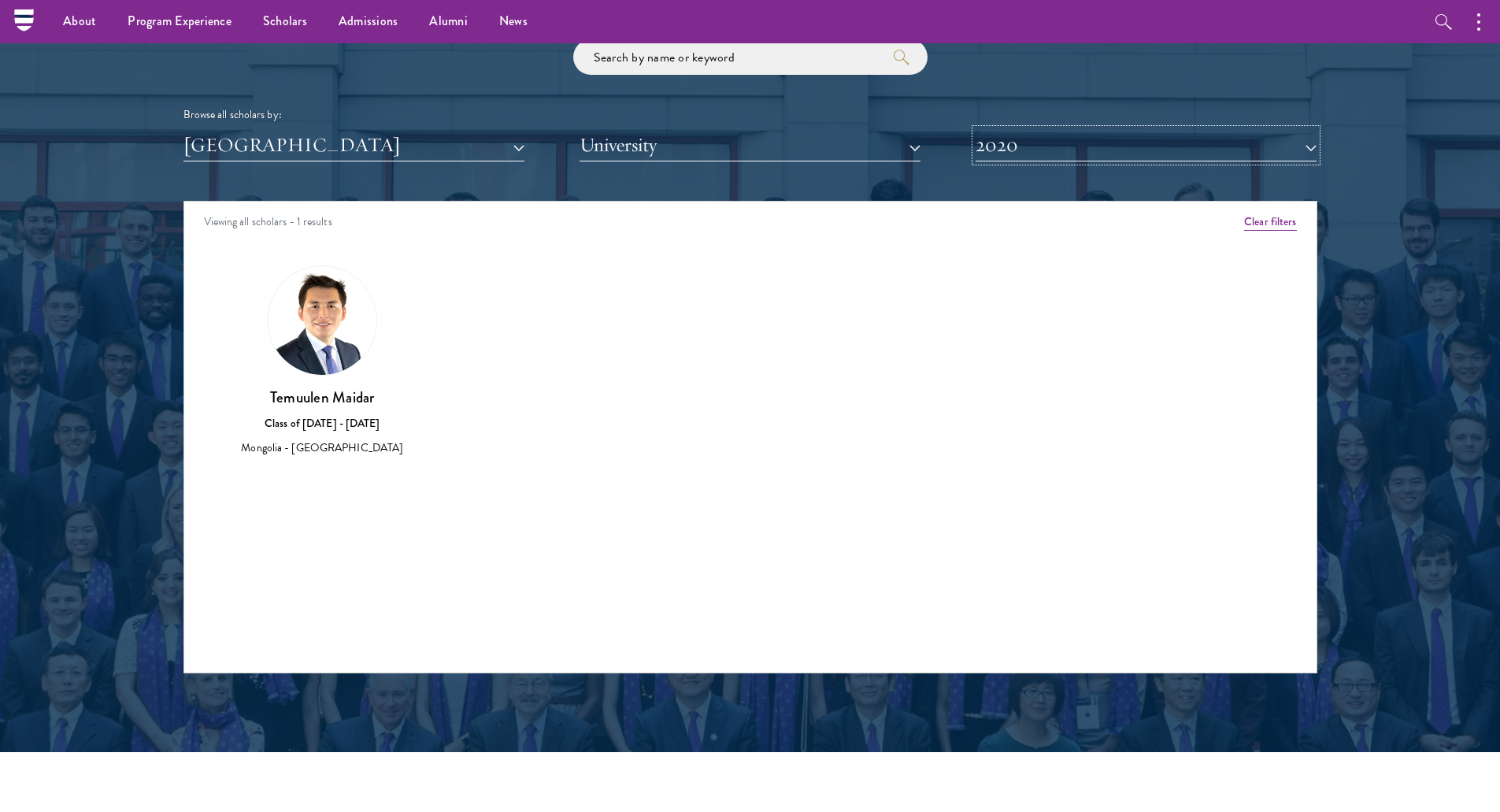
click at [1087, 147] on button "2020" at bounding box center [1146, 145] width 341 height 33
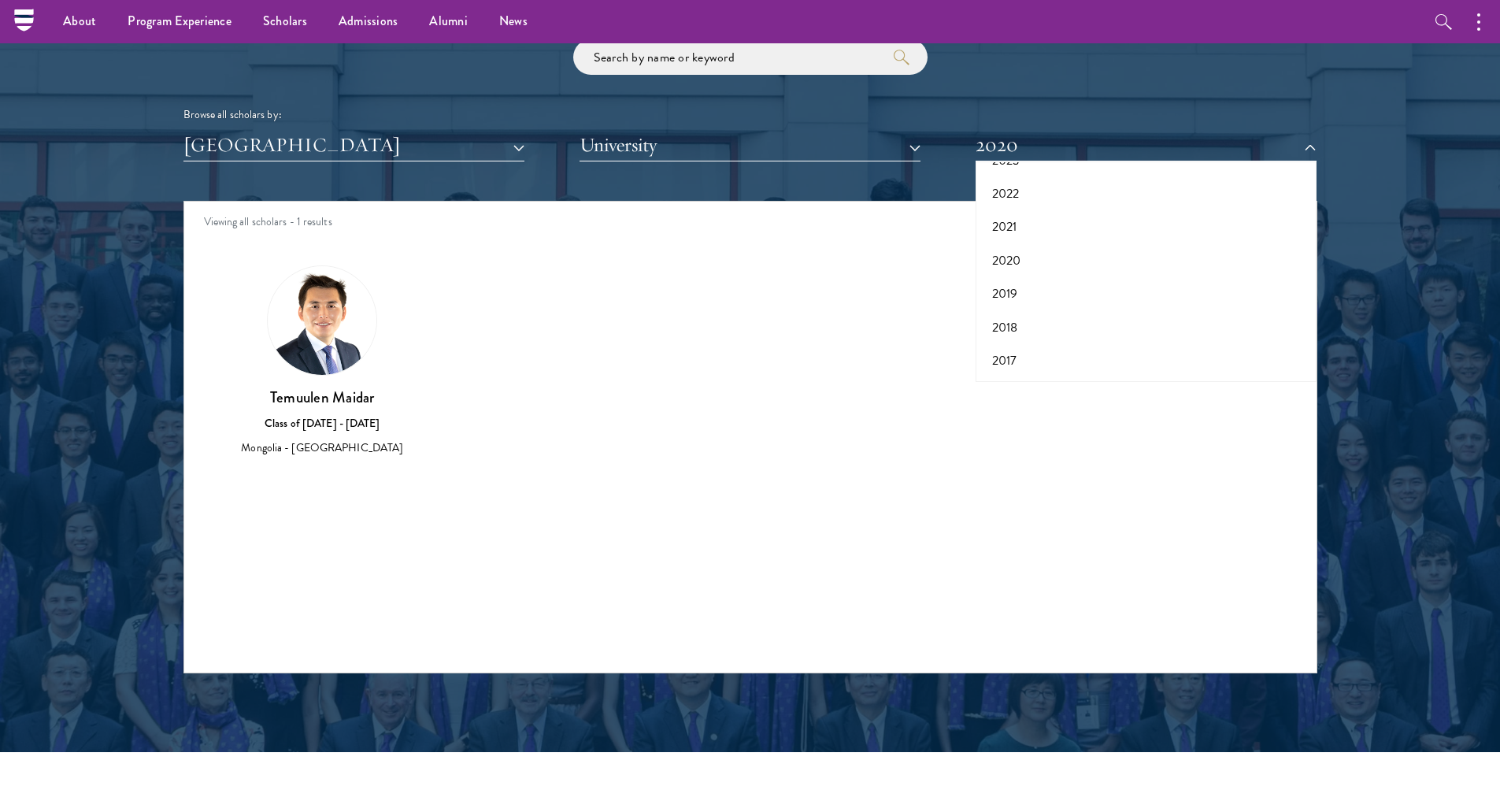
click at [300, 365] on img at bounding box center [322, 320] width 109 height 109
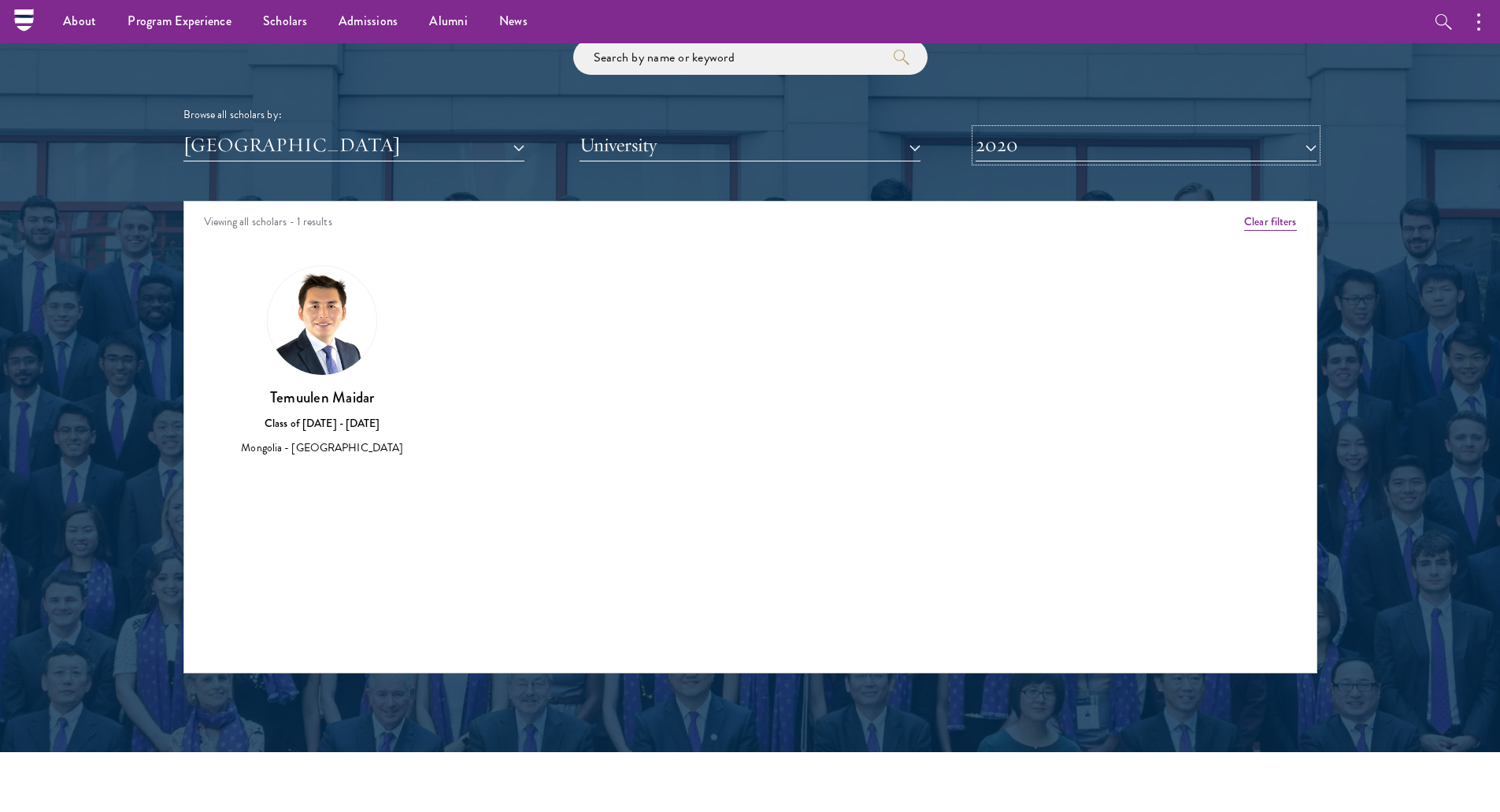
click at [1016, 150] on button "2020" at bounding box center [1146, 145] width 341 height 33
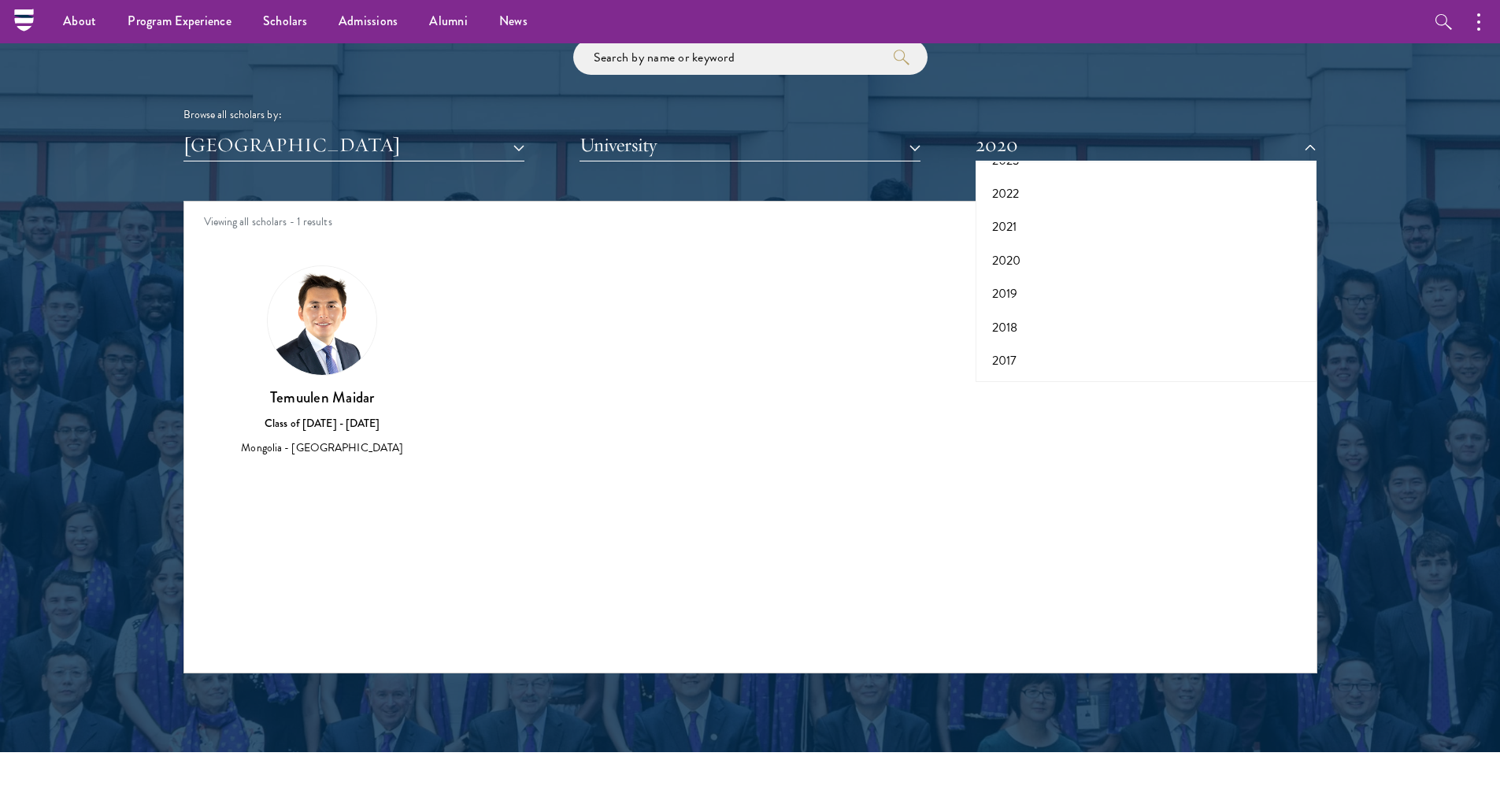
click at [342, 449] on div "Mongolia - National University of Mongolia" at bounding box center [322, 447] width 182 height 17
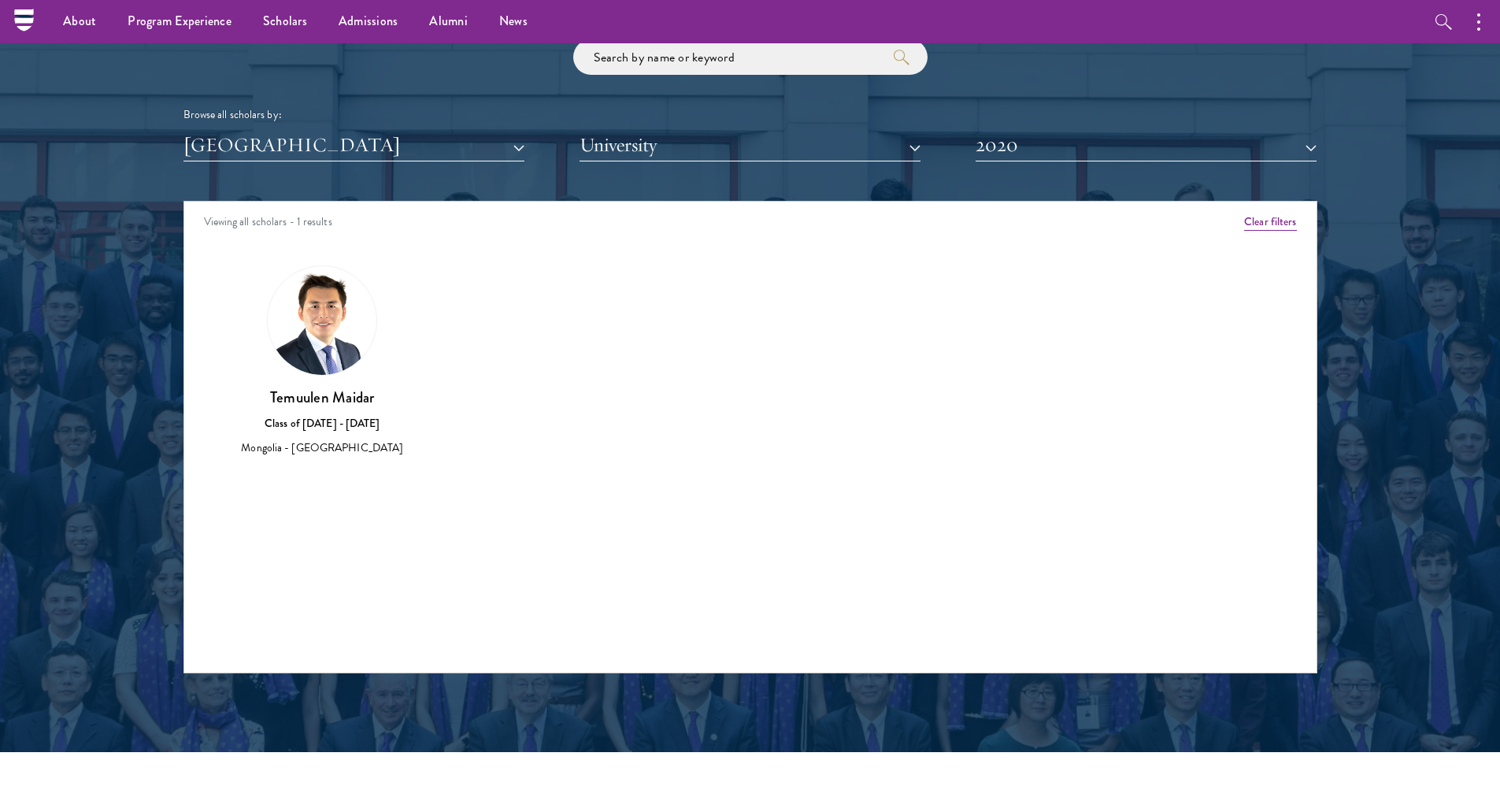
click at [329, 422] on div "Class of 2019 - 2020" at bounding box center [322, 423] width 182 height 17
click at [341, 302] on img at bounding box center [322, 320] width 109 height 109
click at [1000, 146] on button "2020" at bounding box center [1146, 145] width 341 height 33
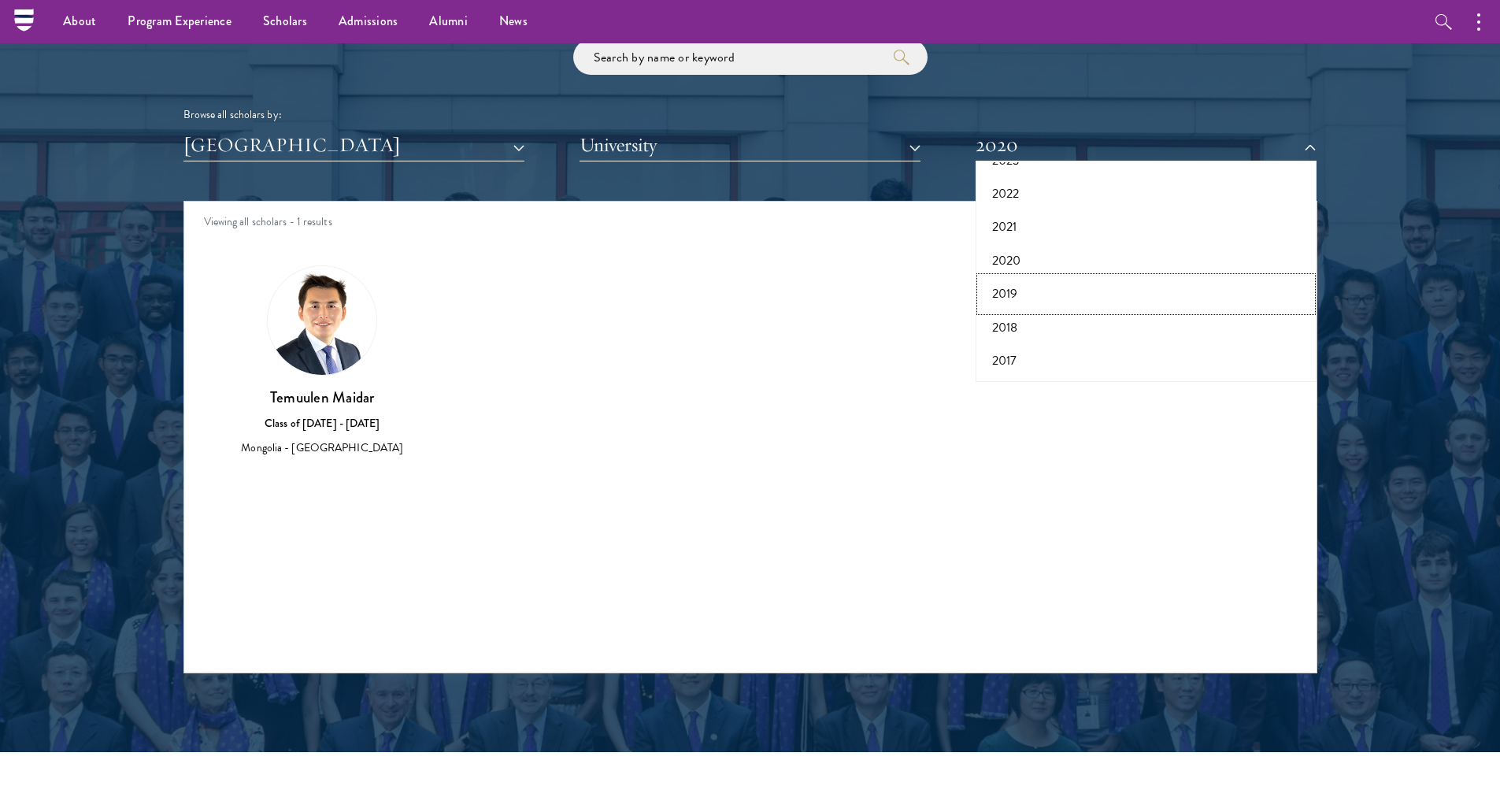
click at [1017, 292] on button "2019" at bounding box center [1146, 293] width 331 height 33
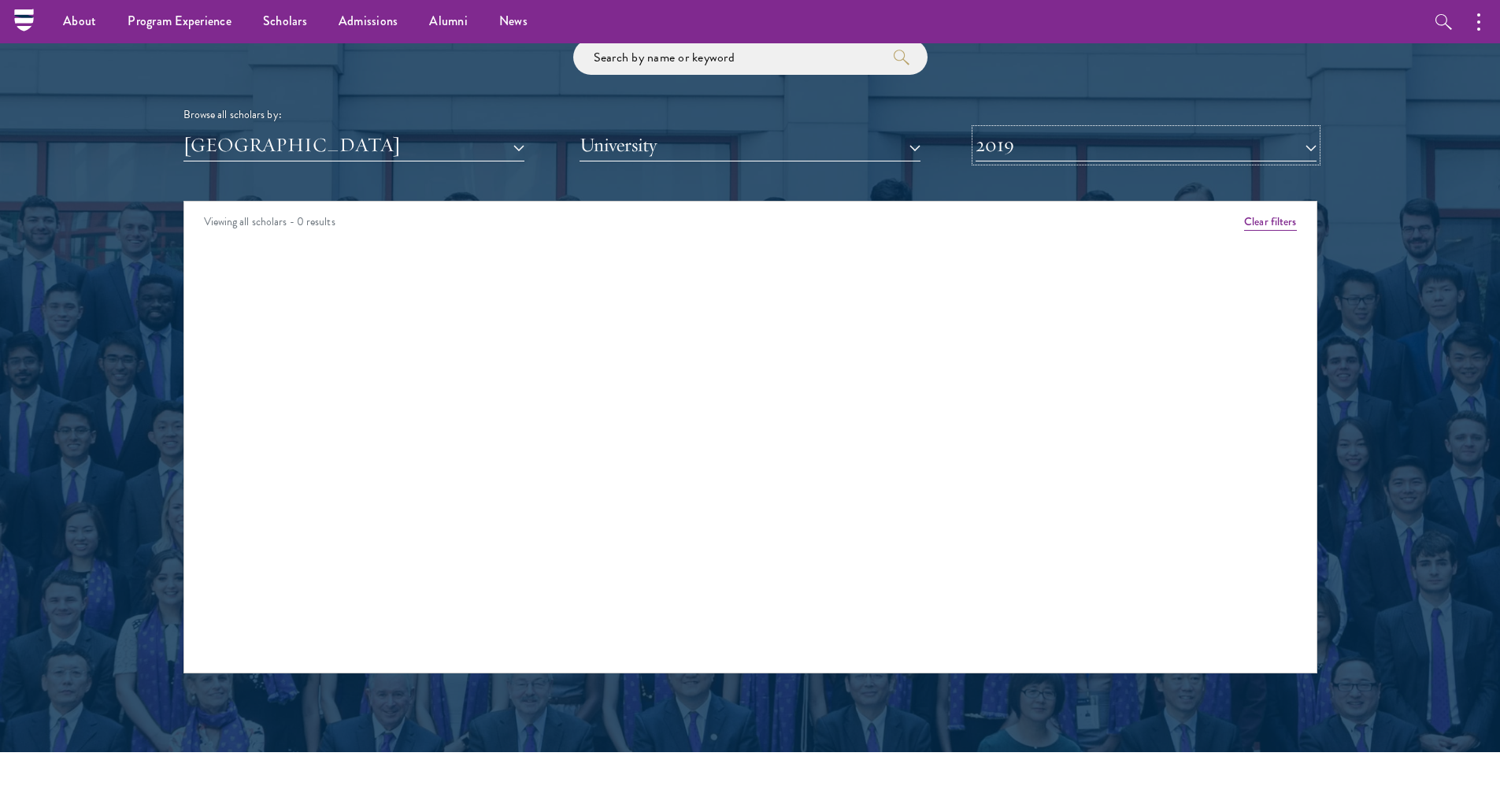
click at [1076, 150] on button "2019" at bounding box center [1146, 145] width 341 height 33
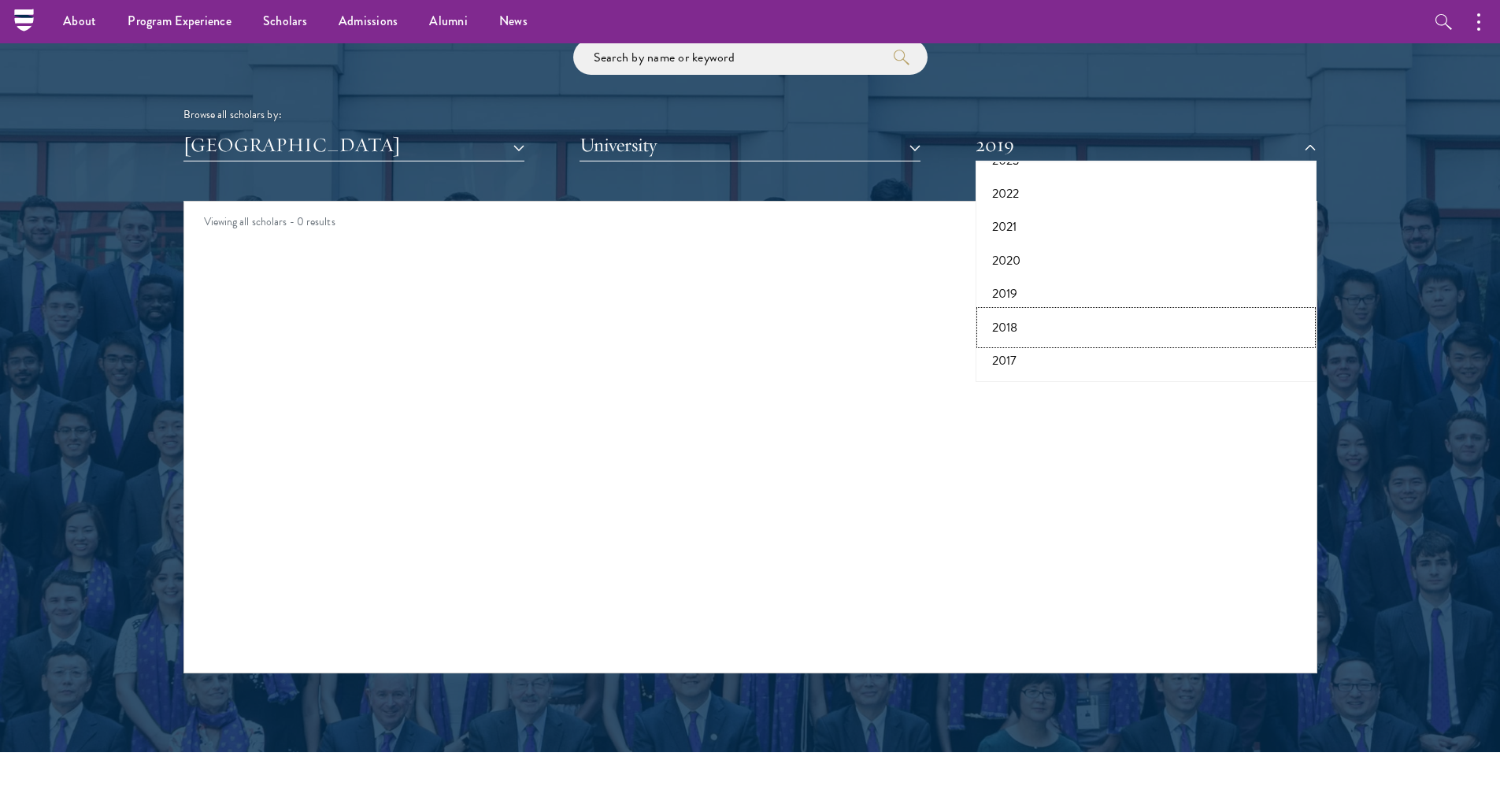
click at [996, 324] on button "2018" at bounding box center [1146, 327] width 331 height 33
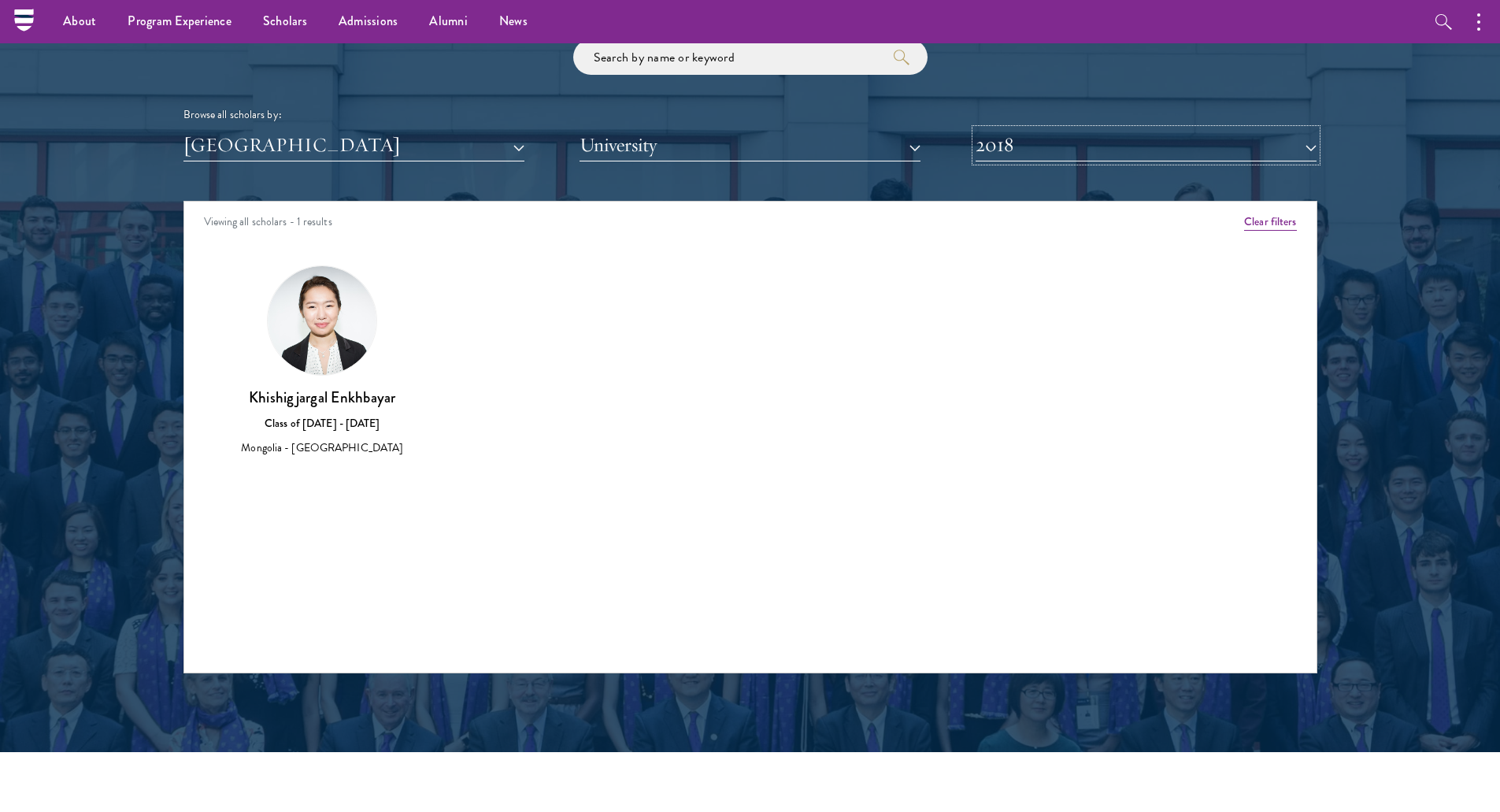
click at [1073, 143] on button "2018" at bounding box center [1146, 145] width 341 height 33
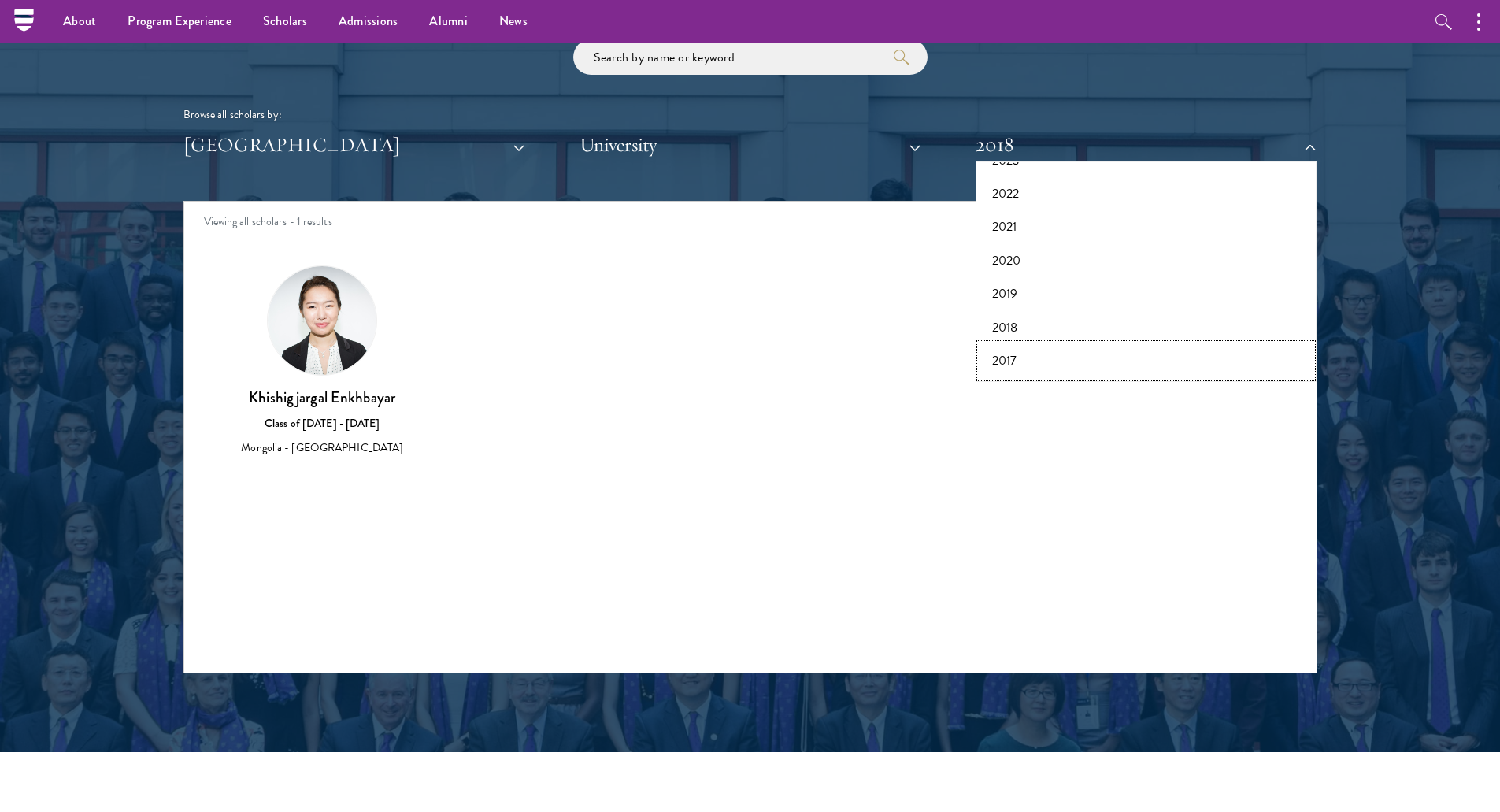
click at [1006, 358] on button "2017" at bounding box center [1146, 360] width 331 height 33
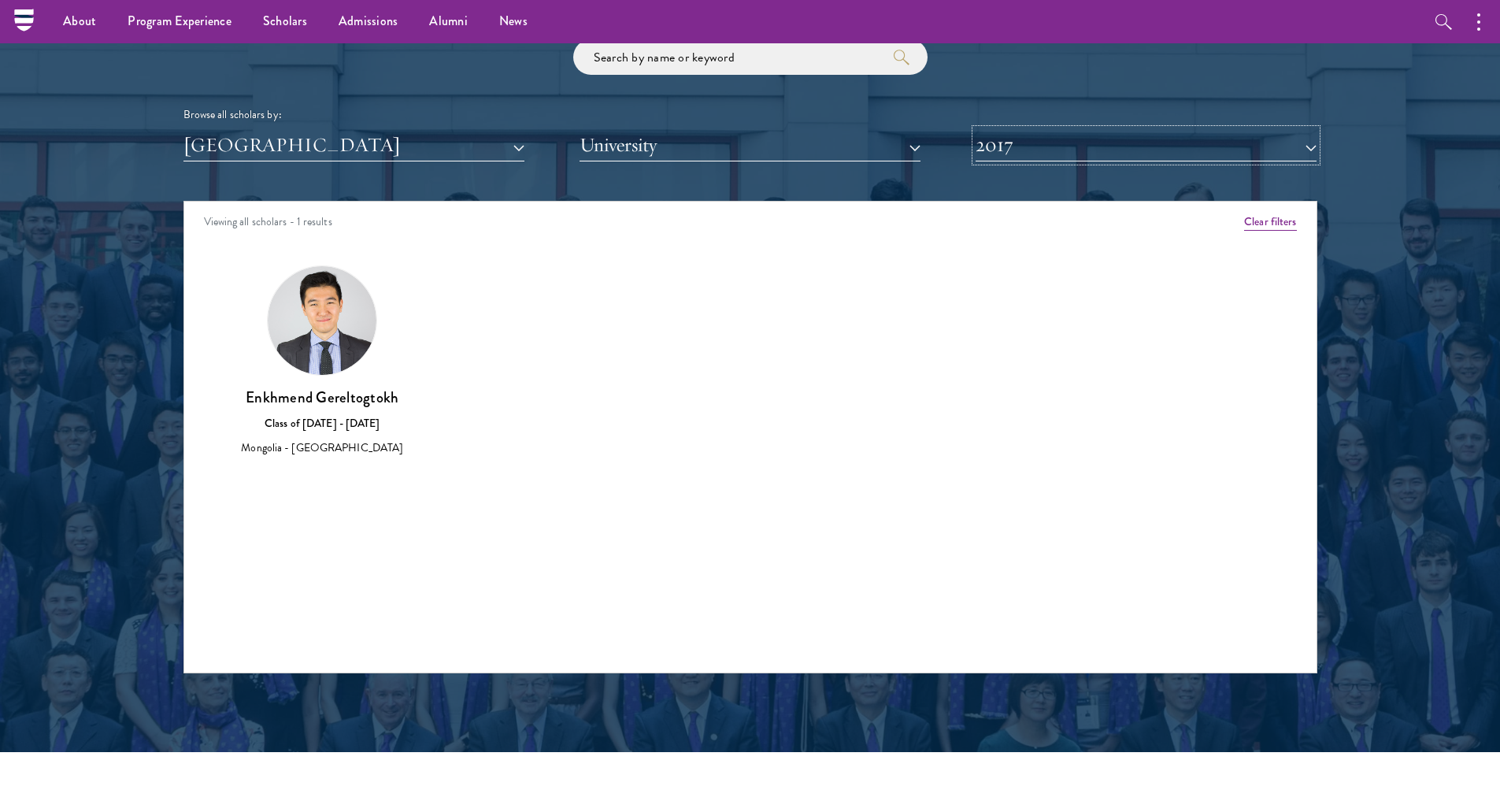
click at [1035, 149] on button "2017" at bounding box center [1146, 145] width 341 height 33
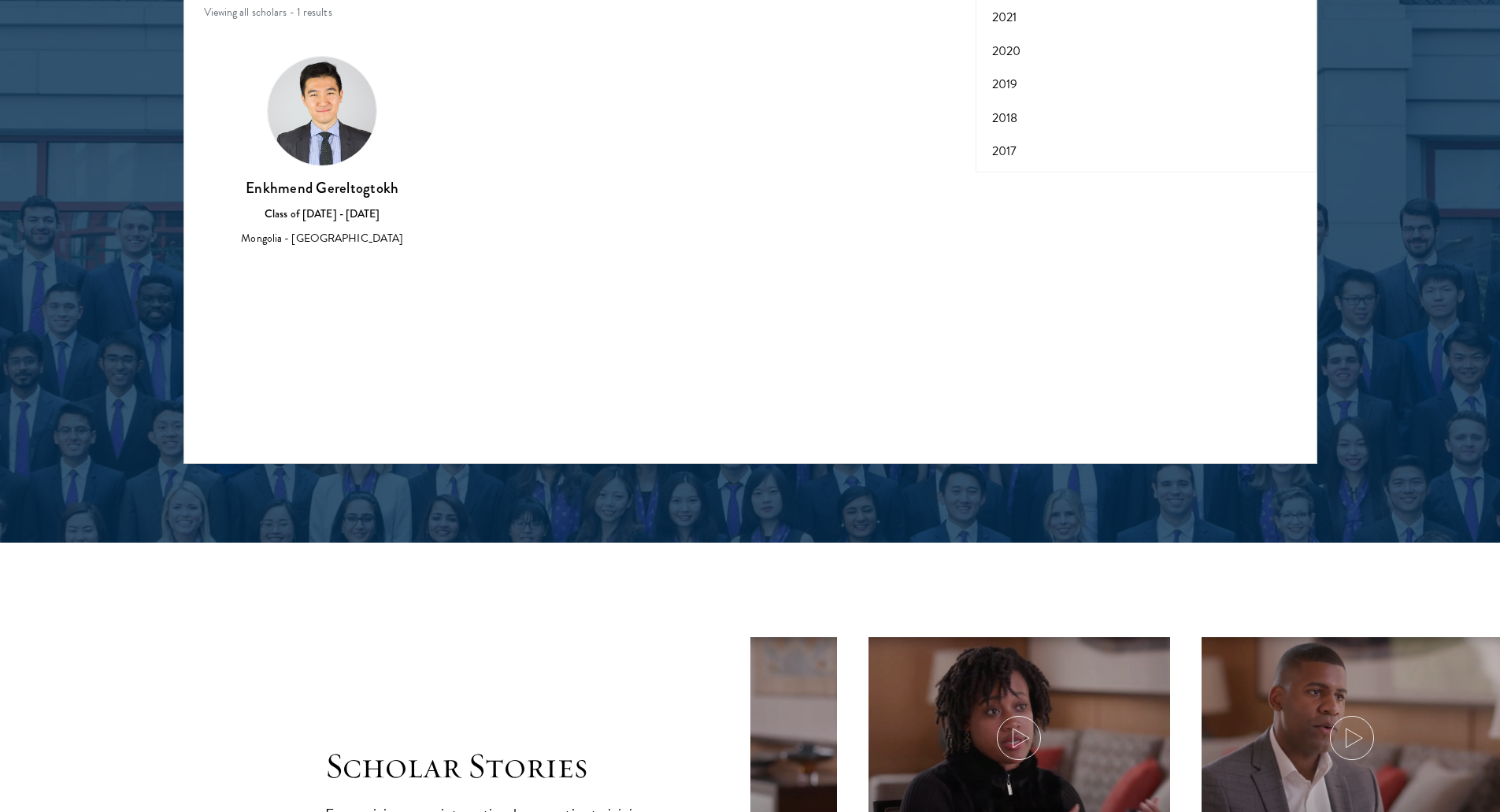
scroll to position [2126, 0]
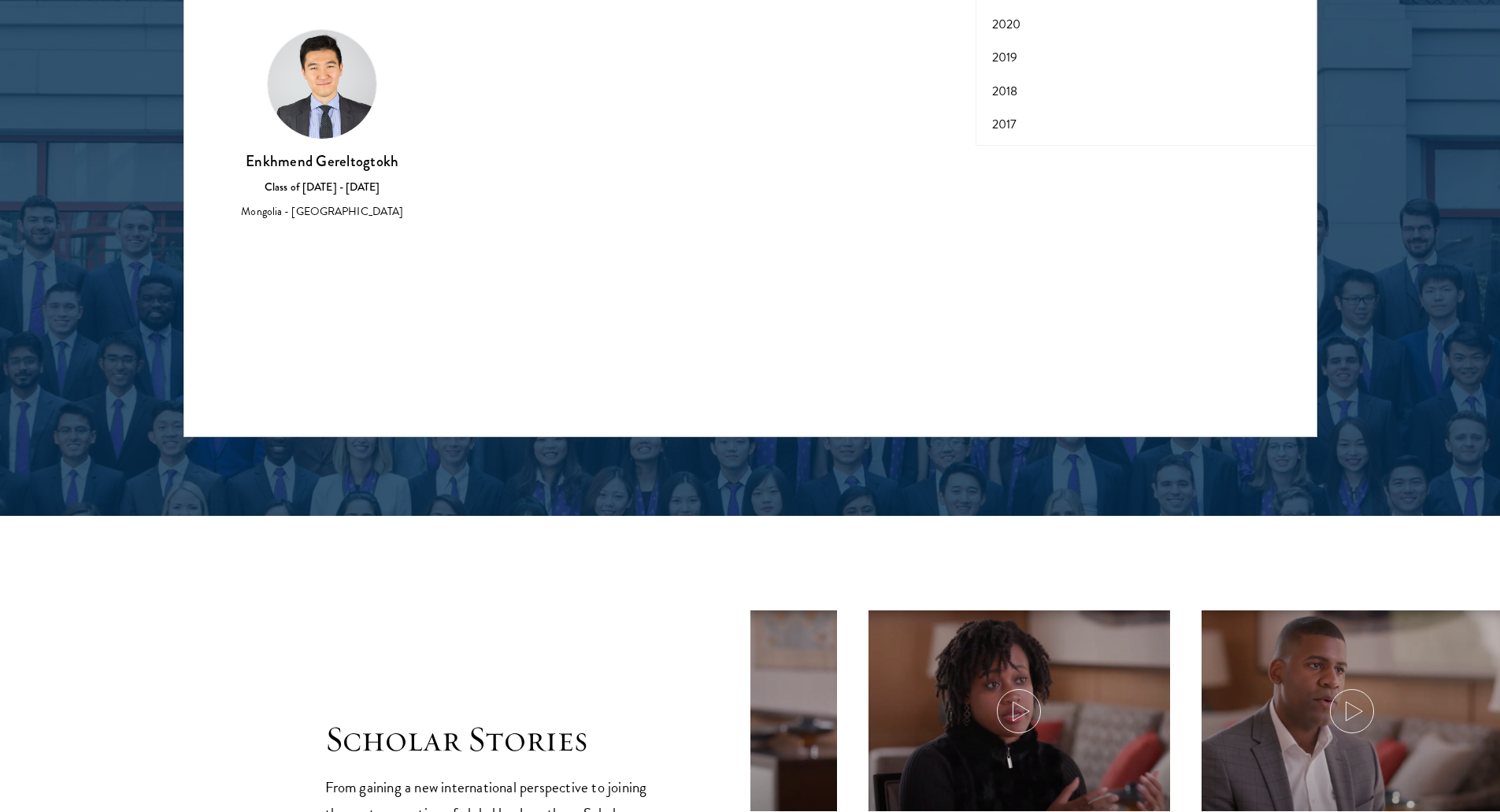
click at [829, 358] on div "Viewing all scholars - 1 results Clear filters Amber Class of 2025 - 2026 China…" at bounding box center [750, 200] width 1134 height 472
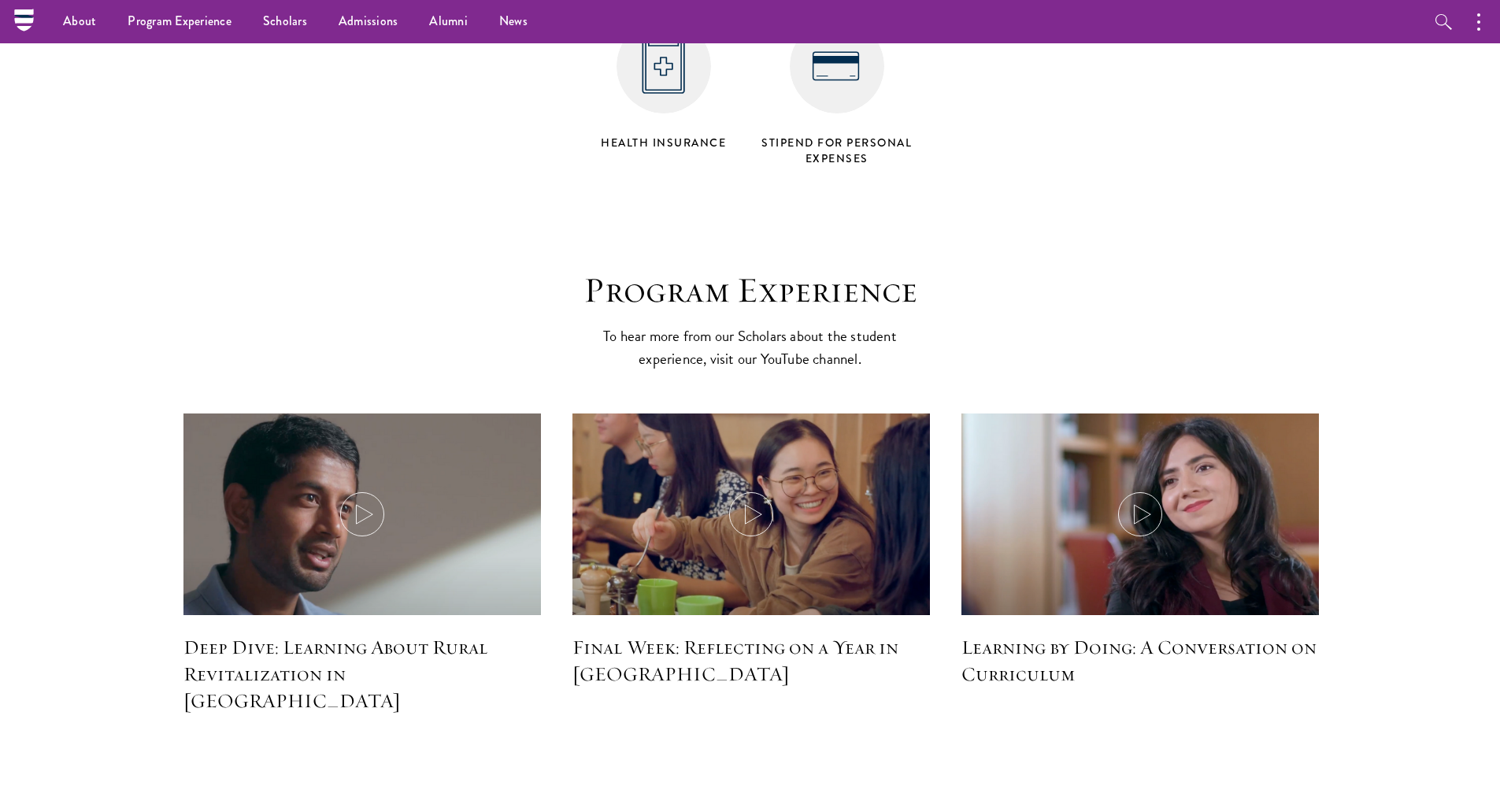
scroll to position [6220, 0]
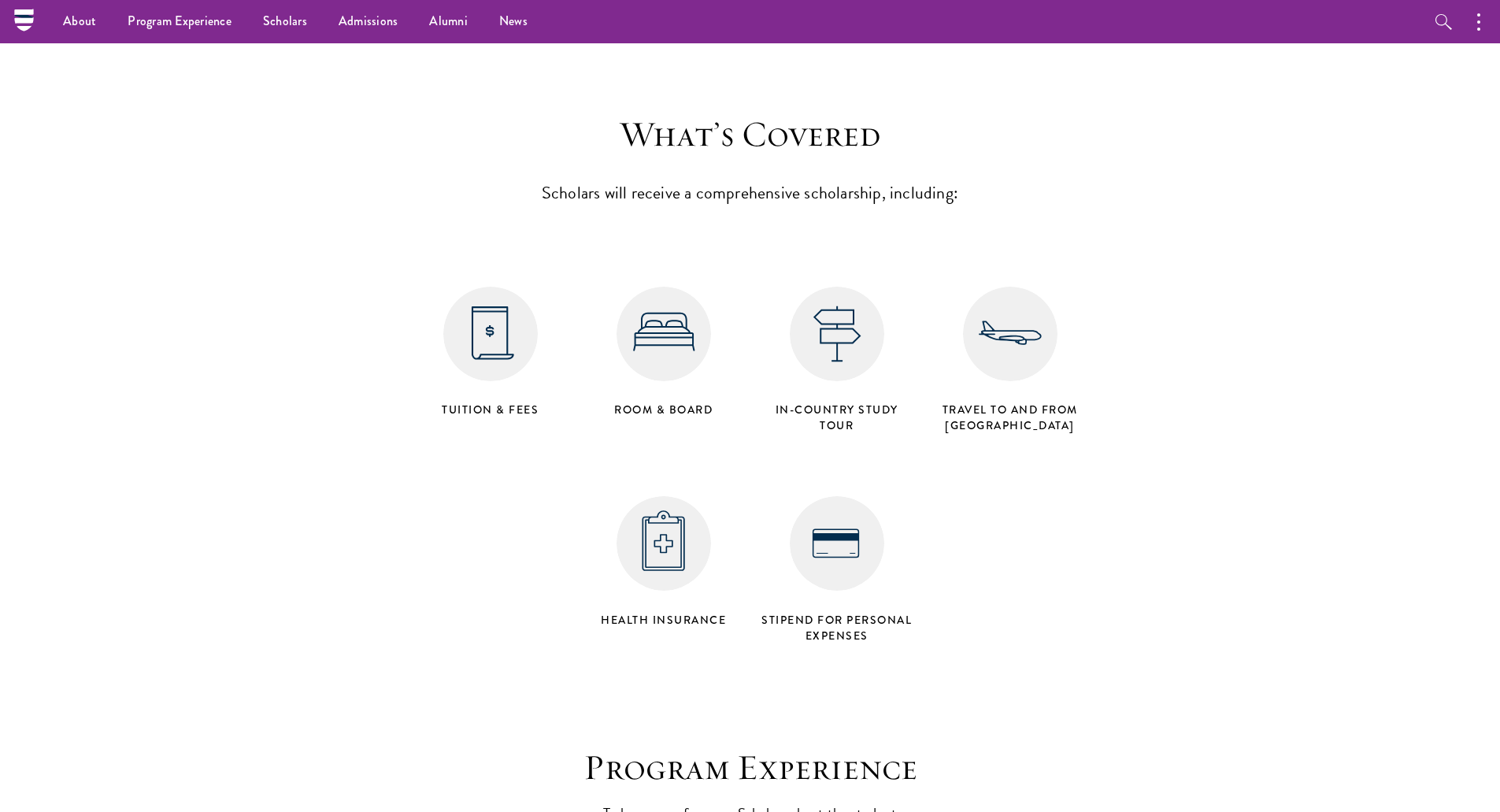
click at [498, 287] on img at bounding box center [490, 333] width 94 height 94
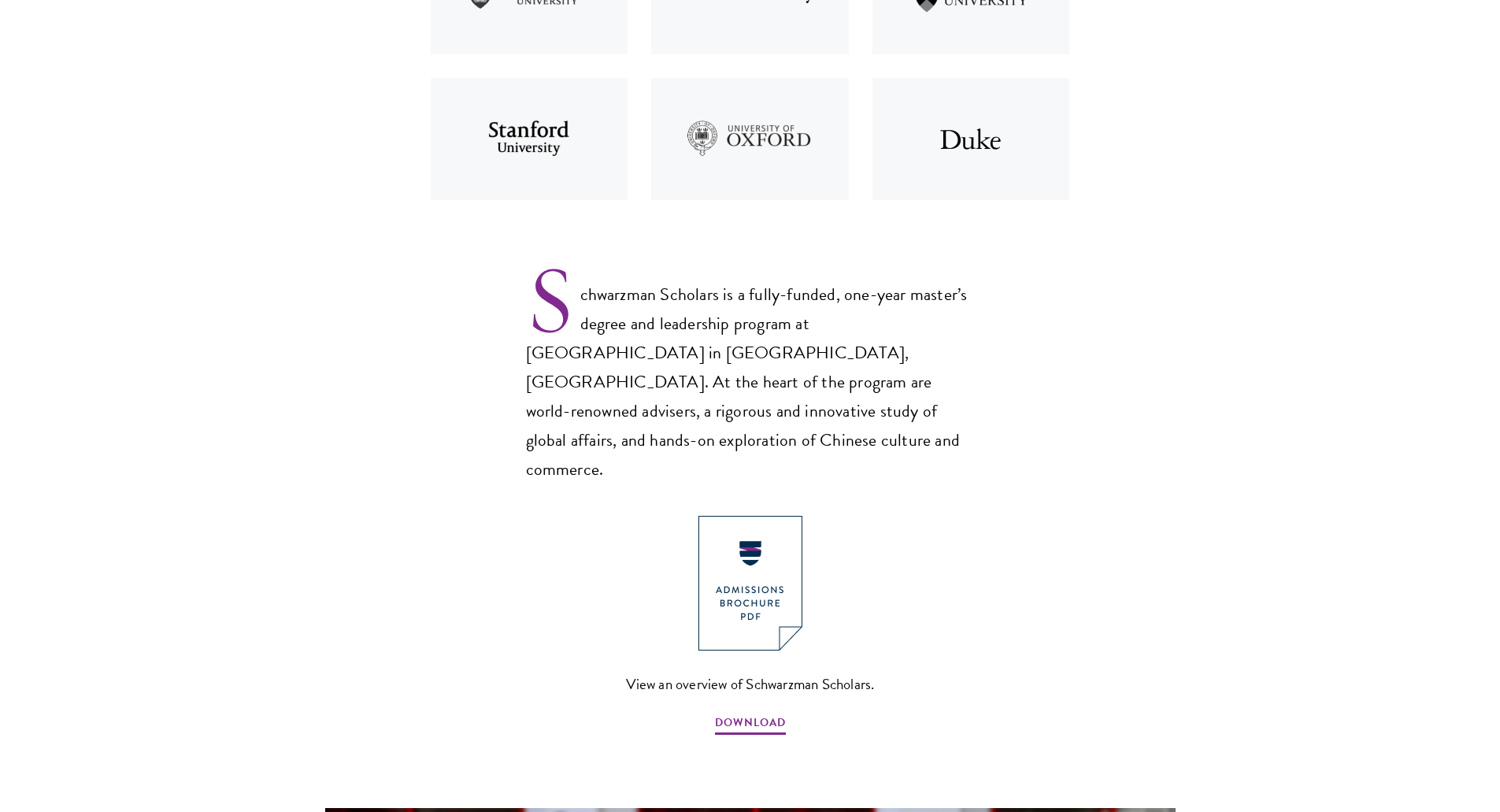
scroll to position [867, 0]
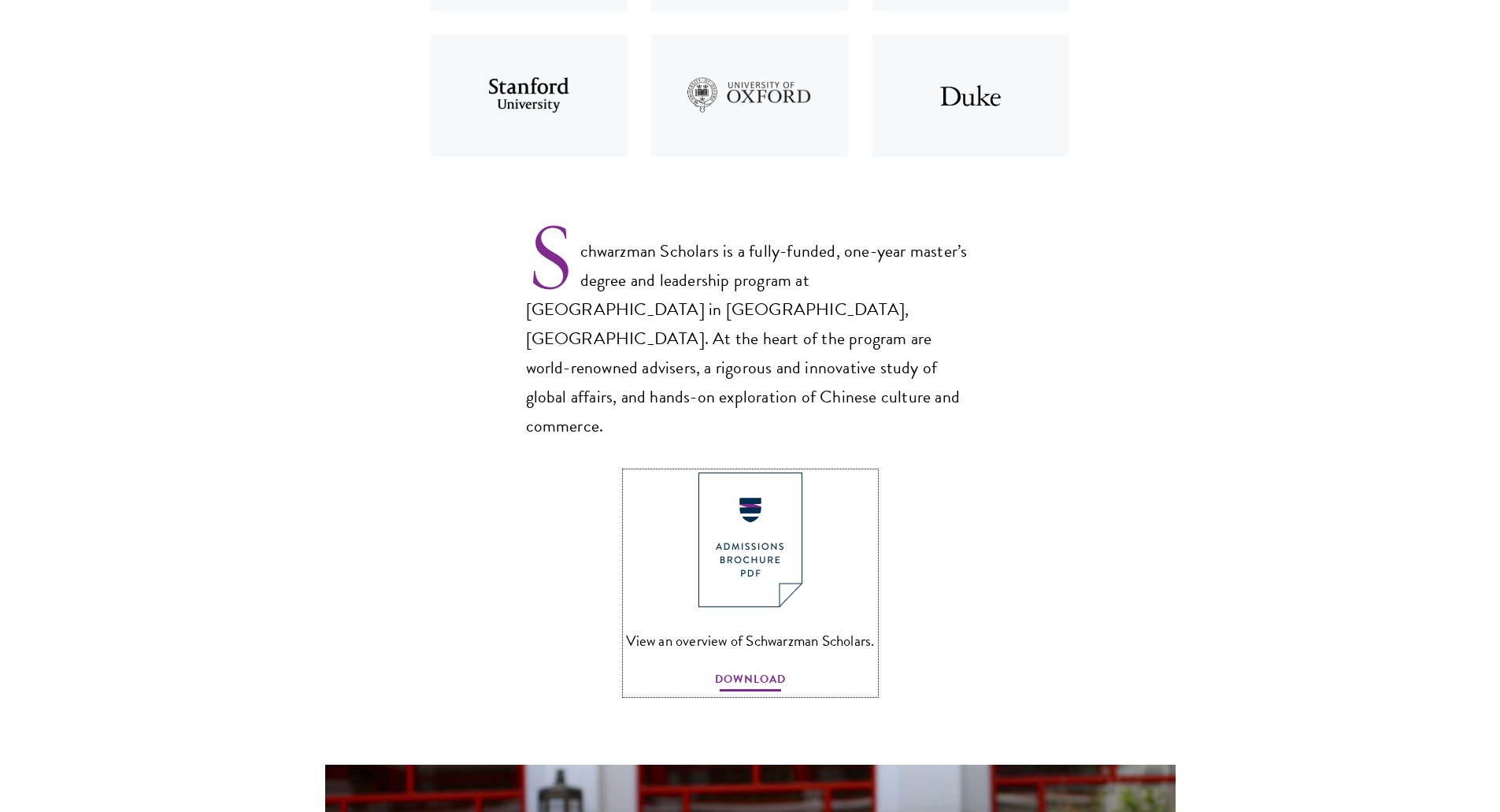
click at [766, 669] on span "DOWNLOAD" at bounding box center [750, 681] width 70 height 25
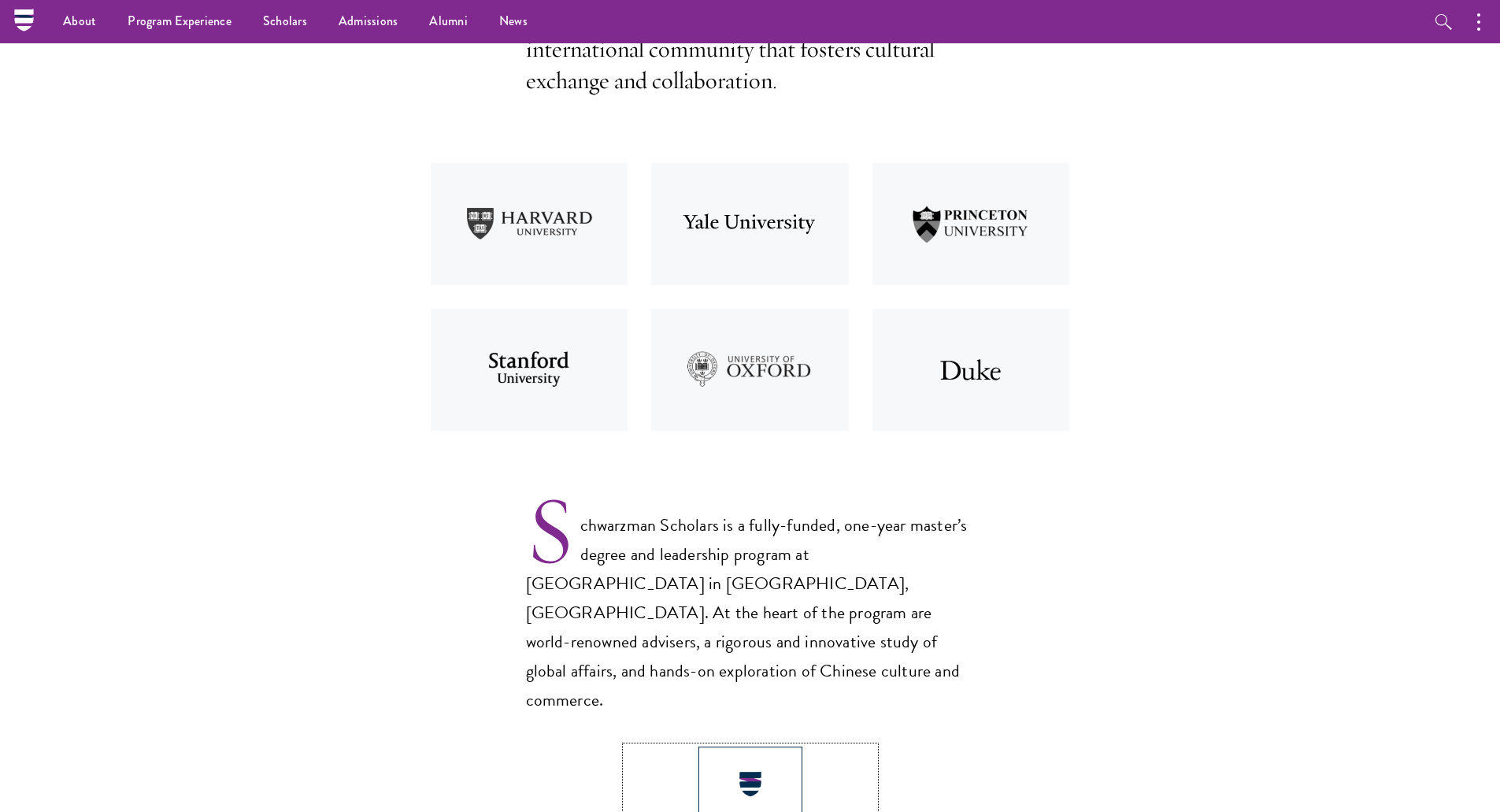
scroll to position [0, 0]
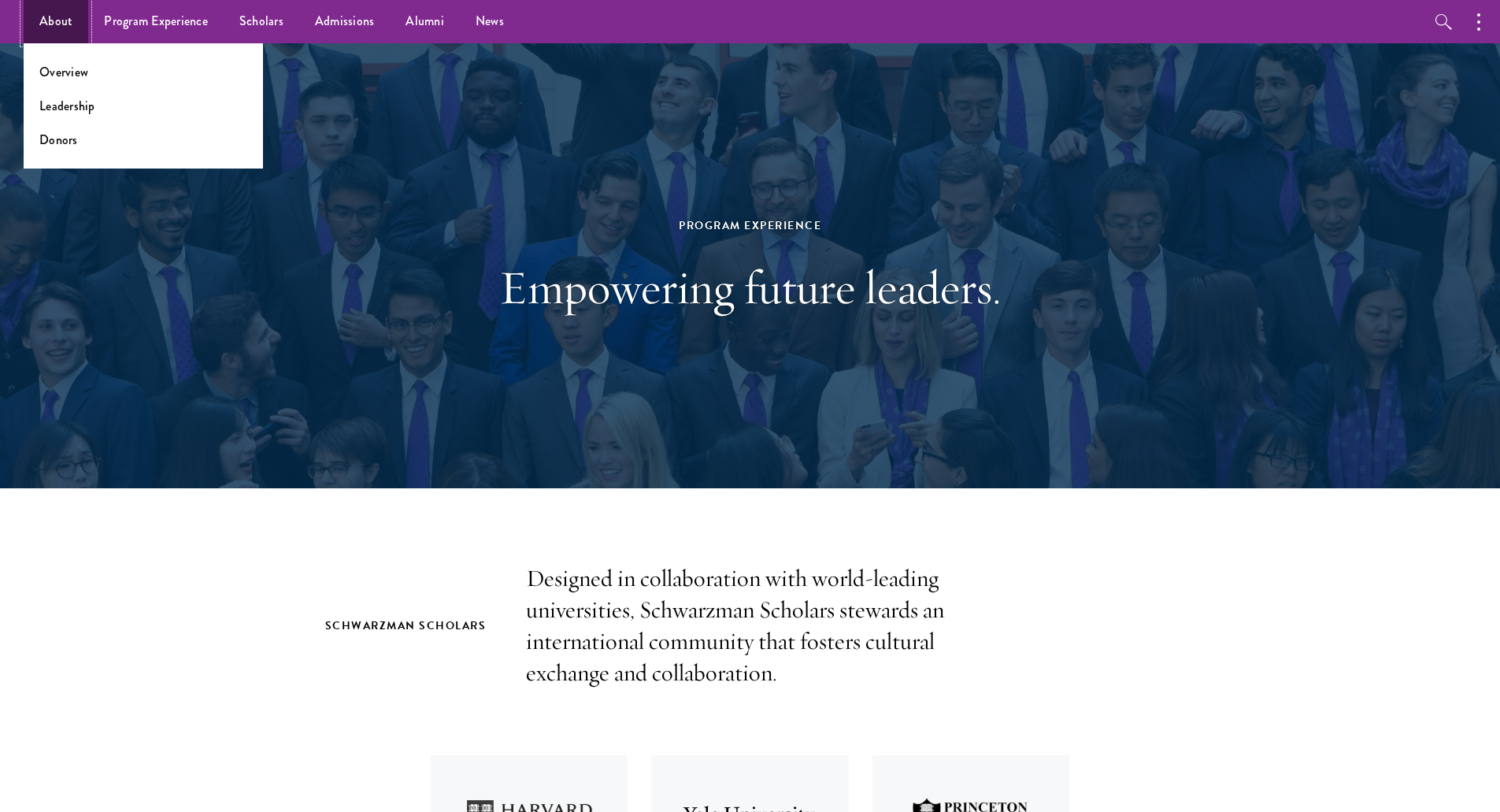
click at [58, 21] on link "About" at bounding box center [56, 22] width 64 height 44
